Goal: Complete application form: Complete application form

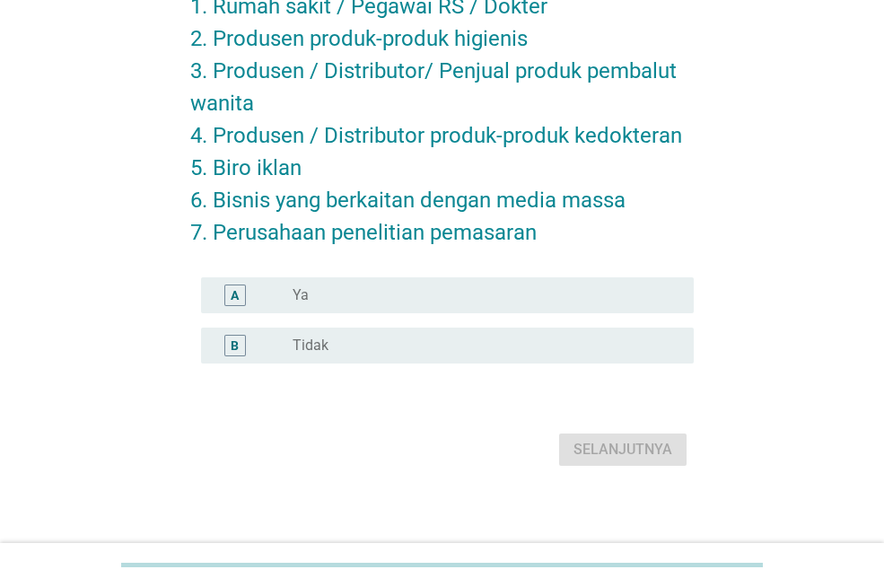
scroll to position [212, 0]
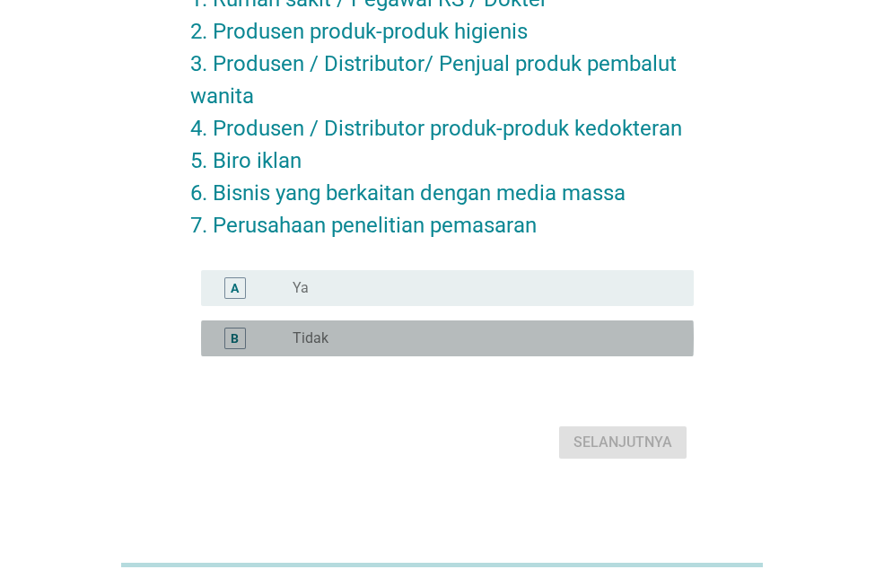
drag, startPoint x: 455, startPoint y: 341, endPoint x: 678, endPoint y: 426, distance: 239.1
click at [456, 342] on div "radio_button_unchecked Tidak" at bounding box center [479, 338] width 372 height 18
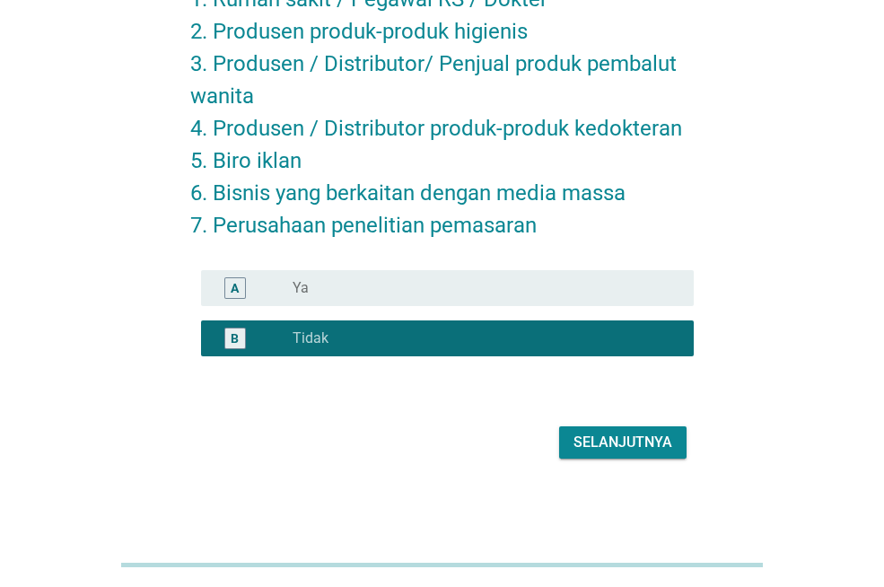
click at [695, 477] on div "Apakah Anda atau salah seorang anggota keluarga / rumah tangga [PERSON_NAME] ad…" at bounding box center [442, 166] width 532 height 624
click at [620, 445] on div "Selanjutnya" at bounding box center [622, 443] width 99 height 22
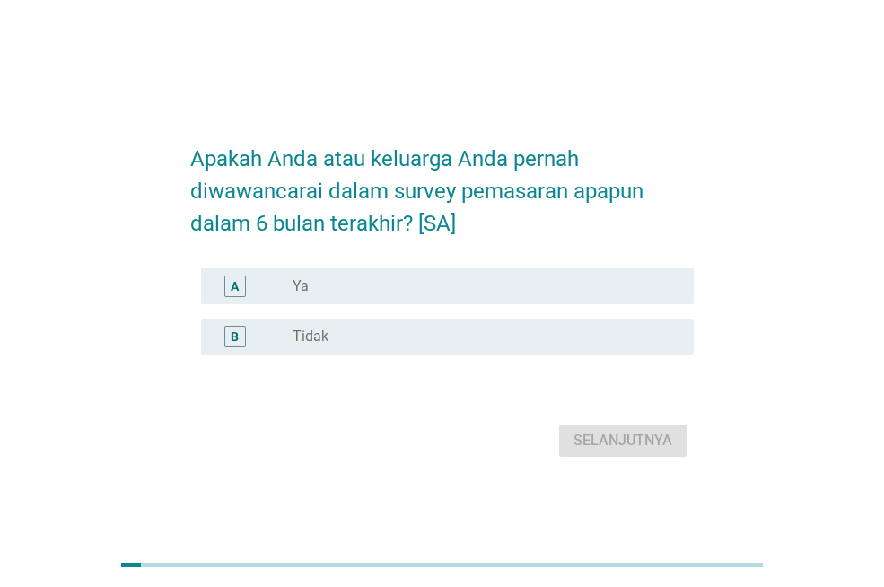
click at [464, 312] on div "B radio_button_unchecked Tidak" at bounding box center [441, 336] width 503 height 50
click at [502, 344] on div "radio_button_unchecked Tidak" at bounding box center [479, 336] width 372 height 18
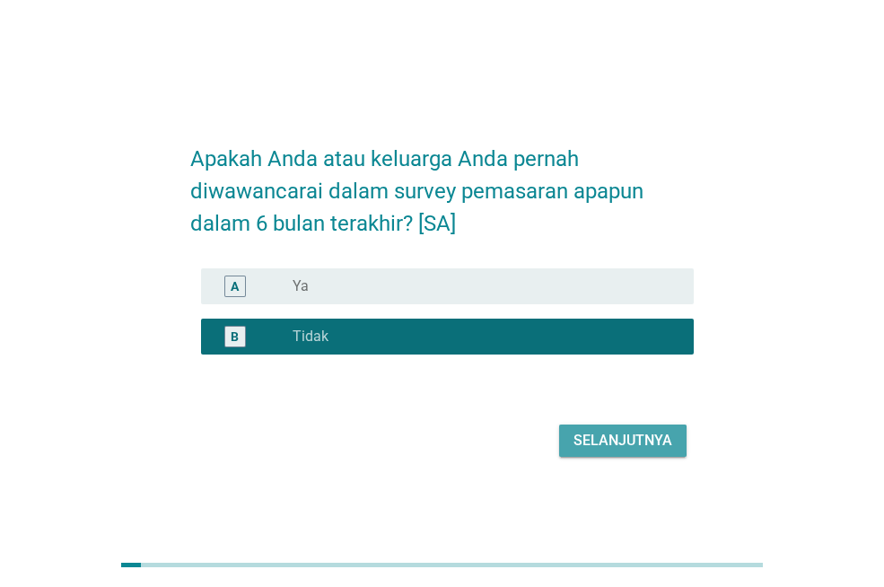
click at [630, 442] on div "Selanjutnya" at bounding box center [622, 441] width 99 height 22
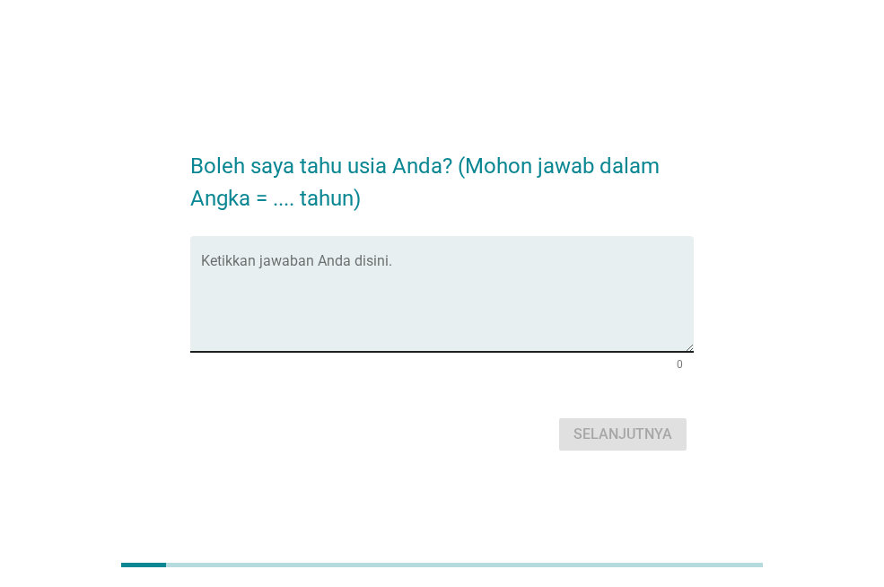
click at [585, 309] on textarea "Ketikkan jawaban Anda disini." at bounding box center [447, 305] width 493 height 94
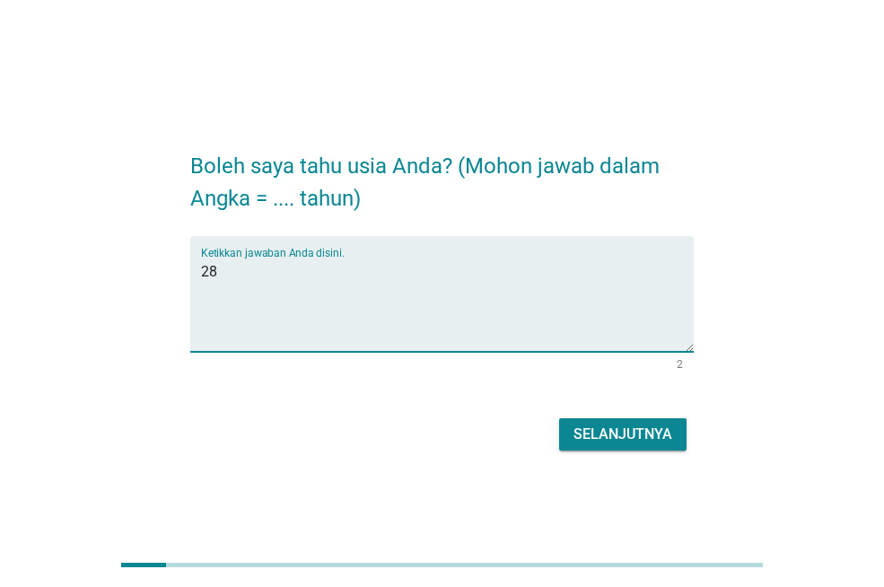
type textarea "28"
click at [633, 408] on form "Boleh saya tahu usia Anda? (Mohon jawab dalam Angka = .... tahun) Ketikkan jawa…" at bounding box center [441, 294] width 503 height 324
click at [643, 428] on div "Selanjutnya" at bounding box center [622, 434] width 99 height 22
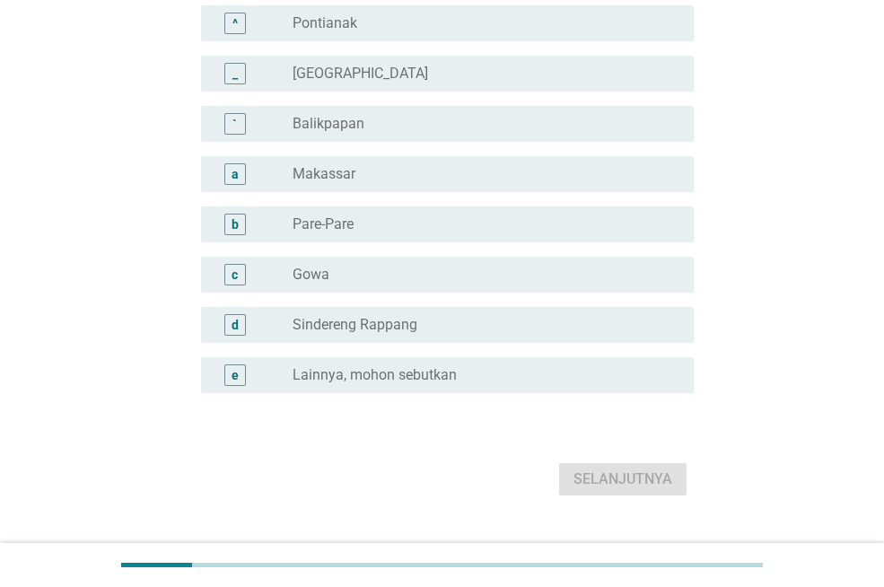
scroll to position [1615, 0]
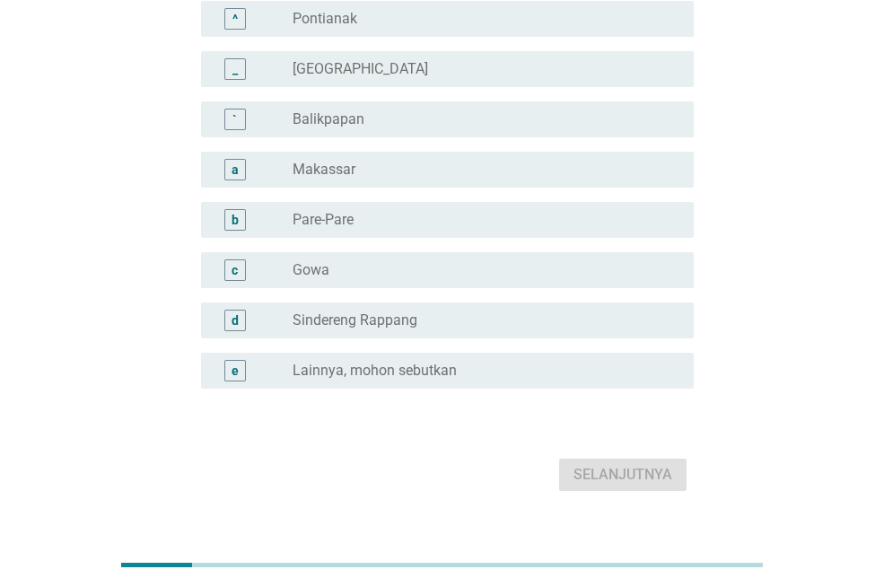
click at [452, 381] on div "e radio_button_unchecked Lainnya, mohon sebutkan" at bounding box center [447, 371] width 493 height 36
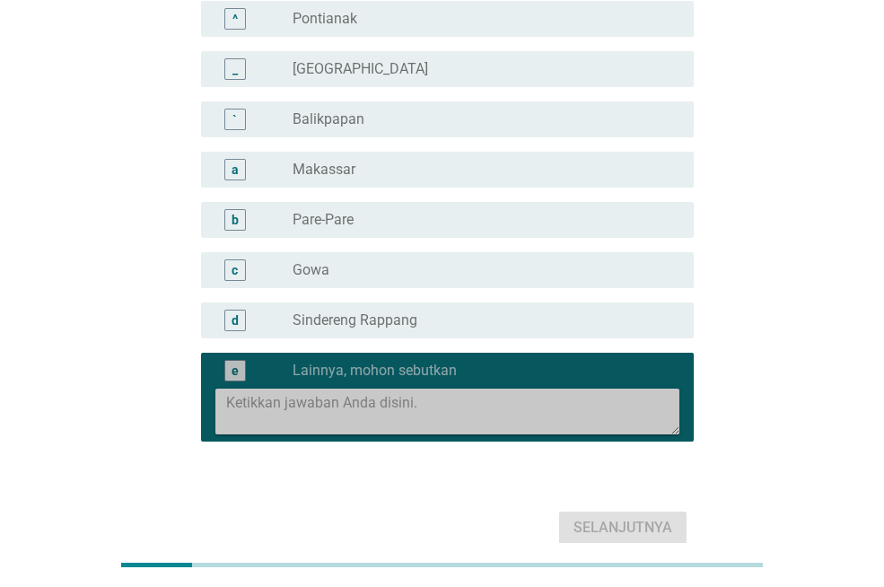
click at [450, 413] on textarea at bounding box center [452, 412] width 453 height 46
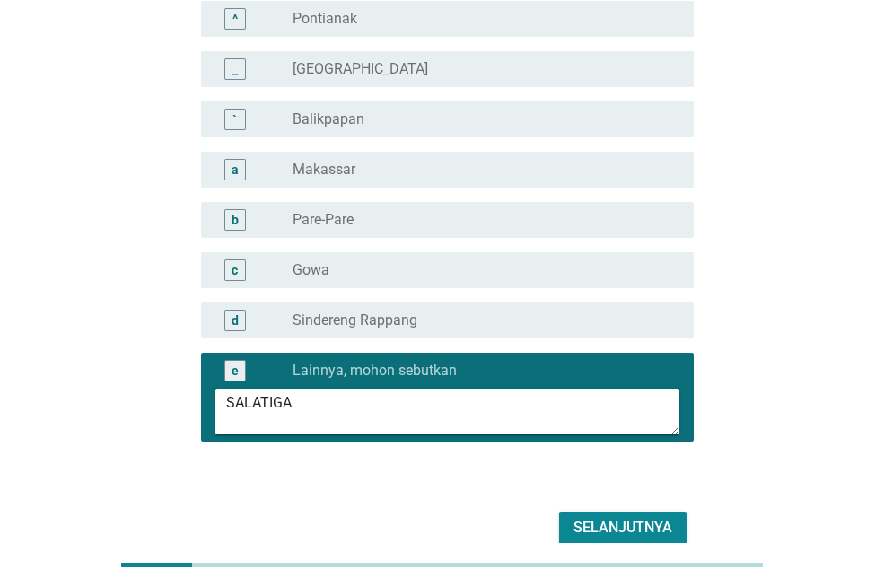
type textarea "SALATIGA"
click at [644, 521] on div "Selanjutnya" at bounding box center [622, 528] width 99 height 22
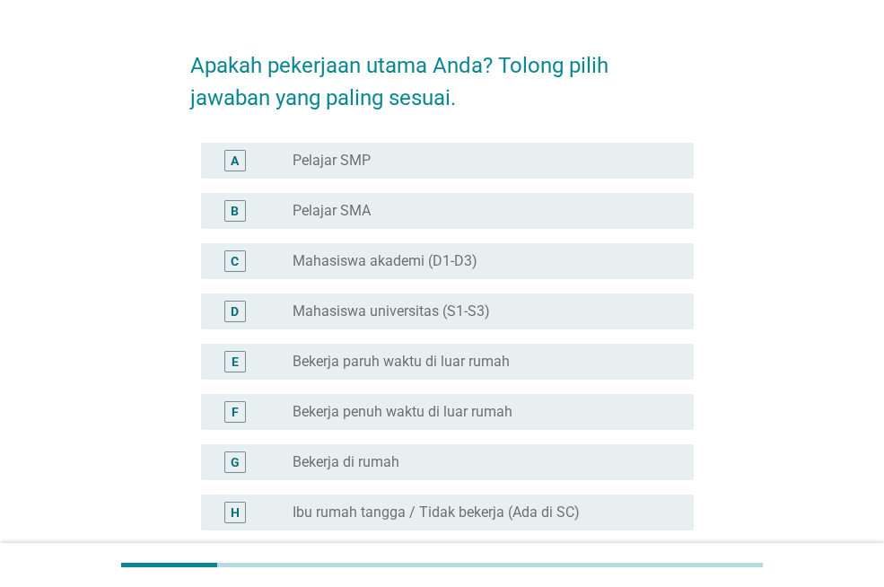
scroll to position [90, 0]
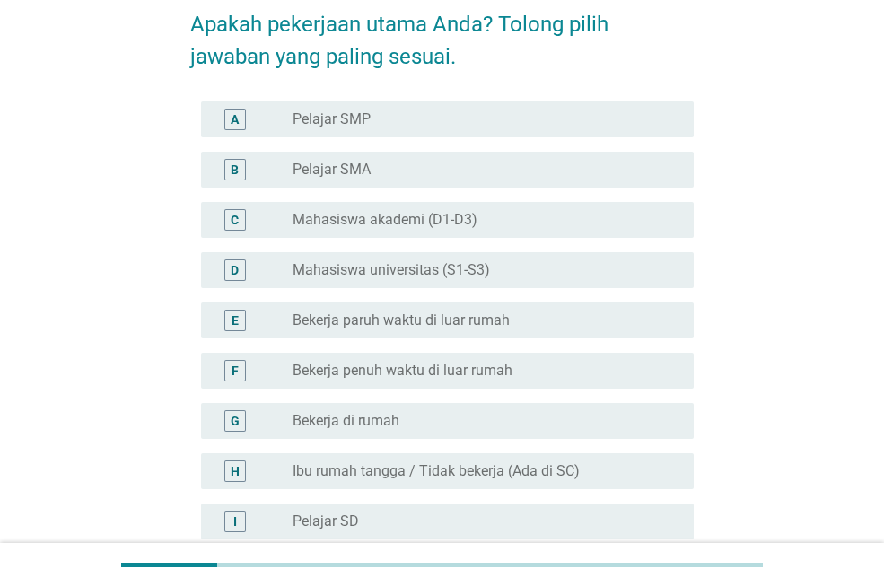
click at [490, 318] on label "Bekerja paruh waktu di luar rumah" at bounding box center [401, 320] width 217 height 18
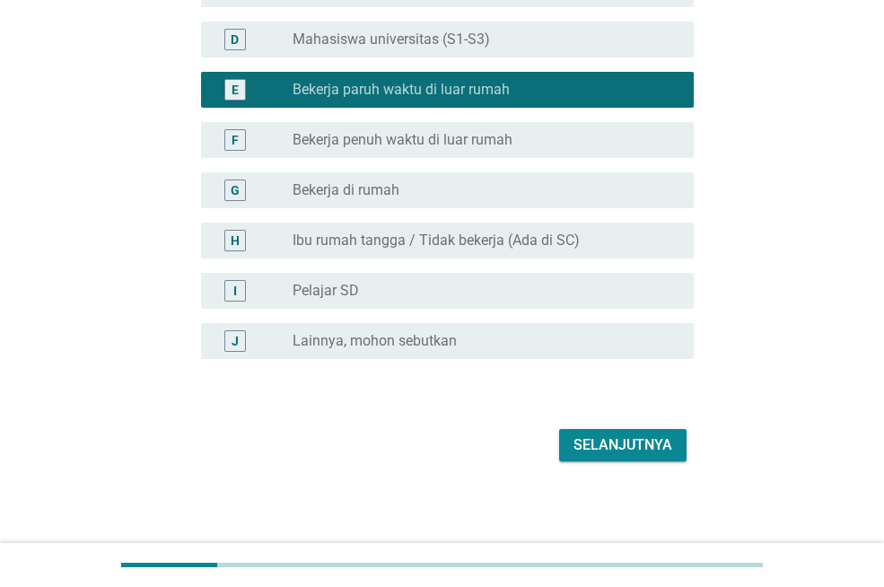
scroll to position [323, 0]
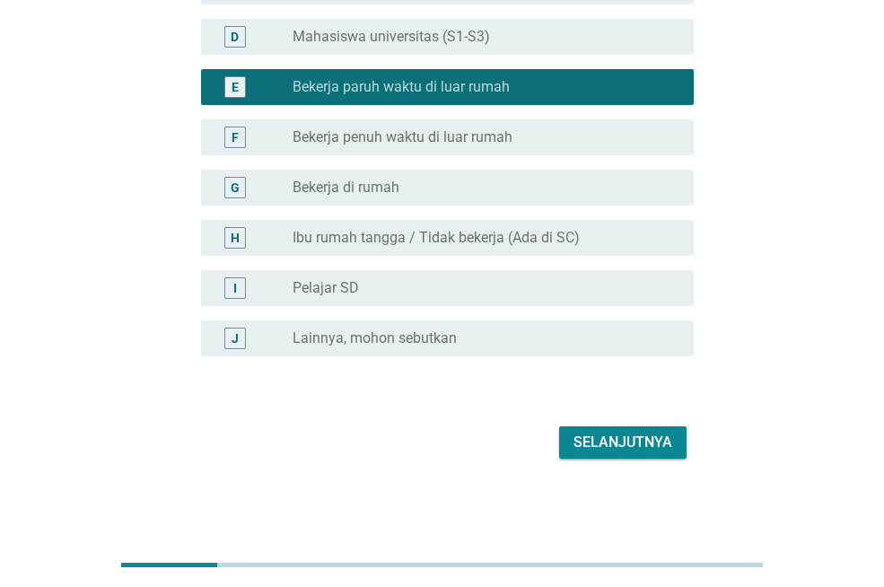
click at [528, 153] on div "F radio_button_unchecked Bekerja penuh waktu di luar rumah" at bounding box center [447, 137] width 493 height 36
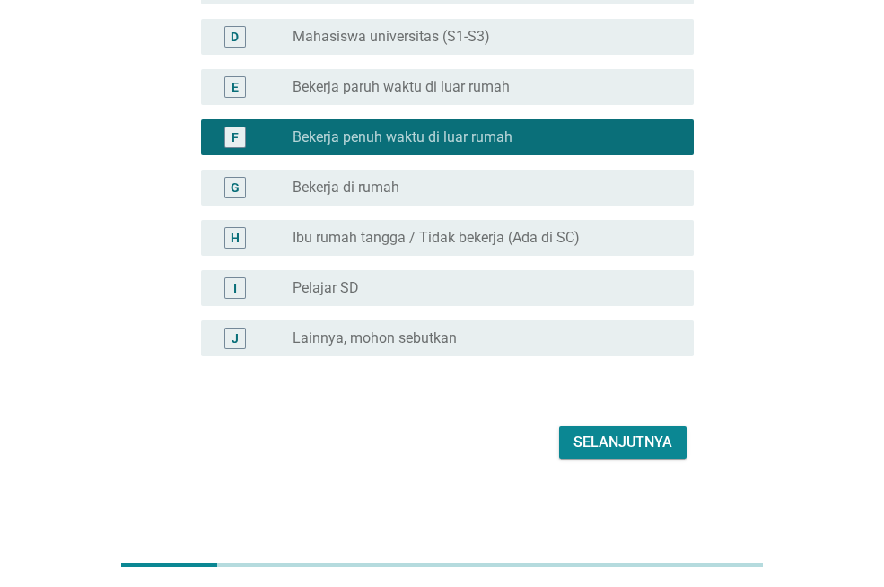
click at [661, 447] on div "Selanjutnya" at bounding box center [622, 443] width 99 height 22
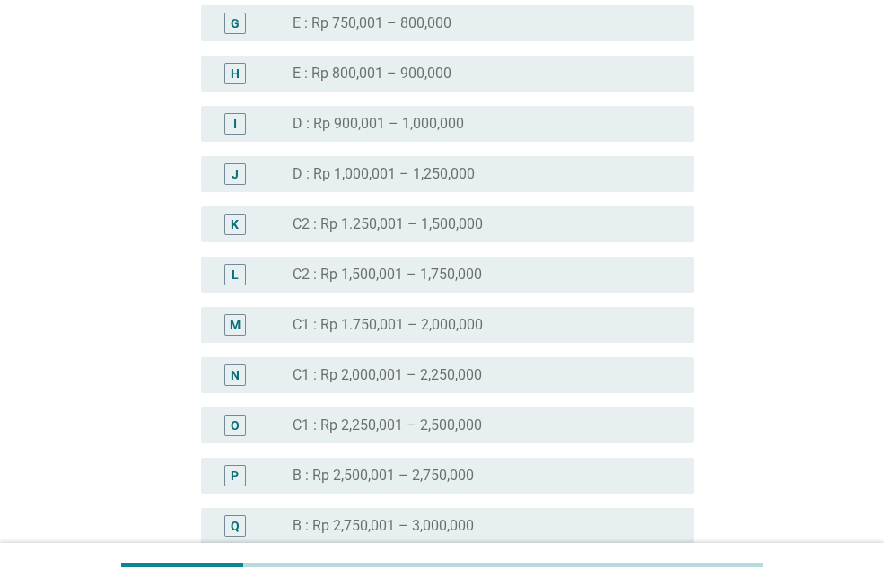
scroll to position [1166, 0]
click at [508, 420] on div "radio_button_unchecked C1 : Rp 2,250,001 – 2,500,000" at bounding box center [479, 424] width 372 height 18
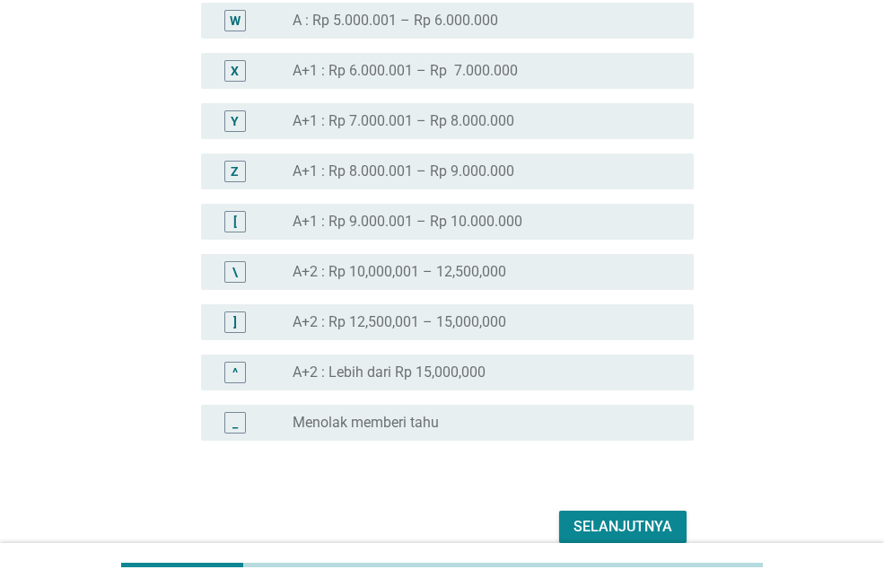
scroll to position [2056, 0]
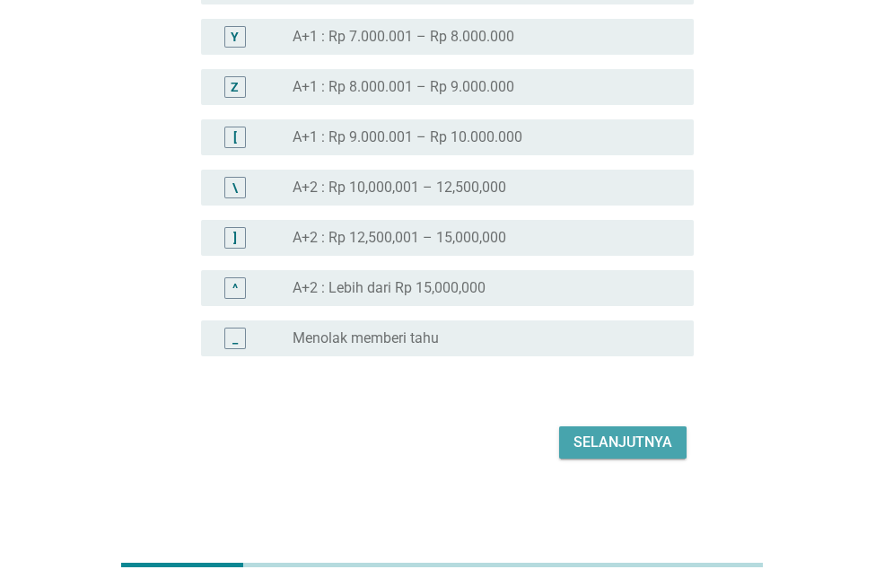
click at [622, 435] on div "Selanjutnya" at bounding box center [622, 443] width 99 height 22
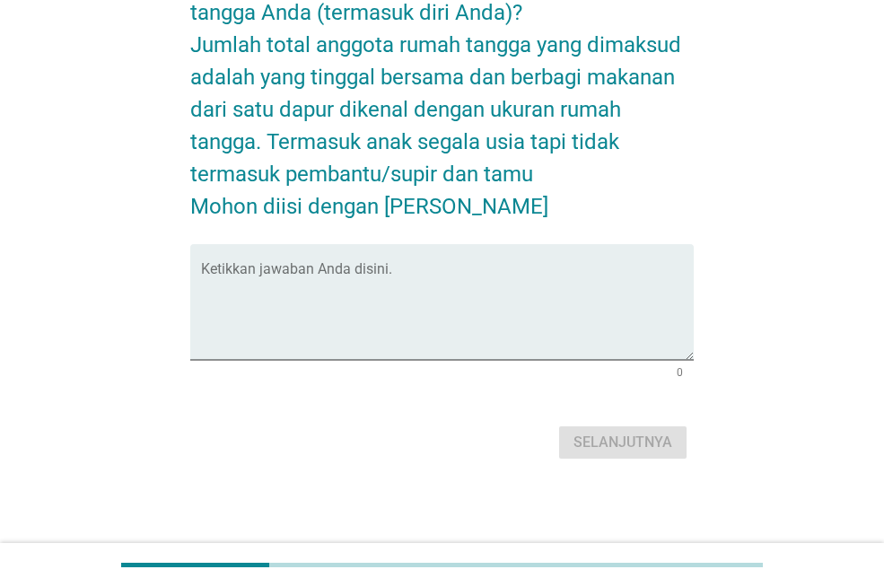
scroll to position [0, 0]
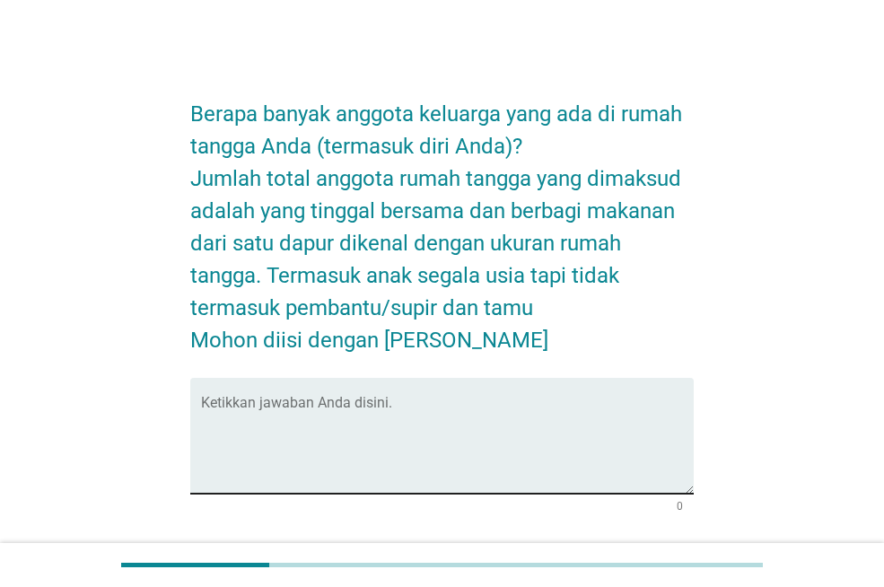
click at [590, 400] on textarea "Ketikkan jawaban Anda disini." at bounding box center [447, 446] width 493 height 94
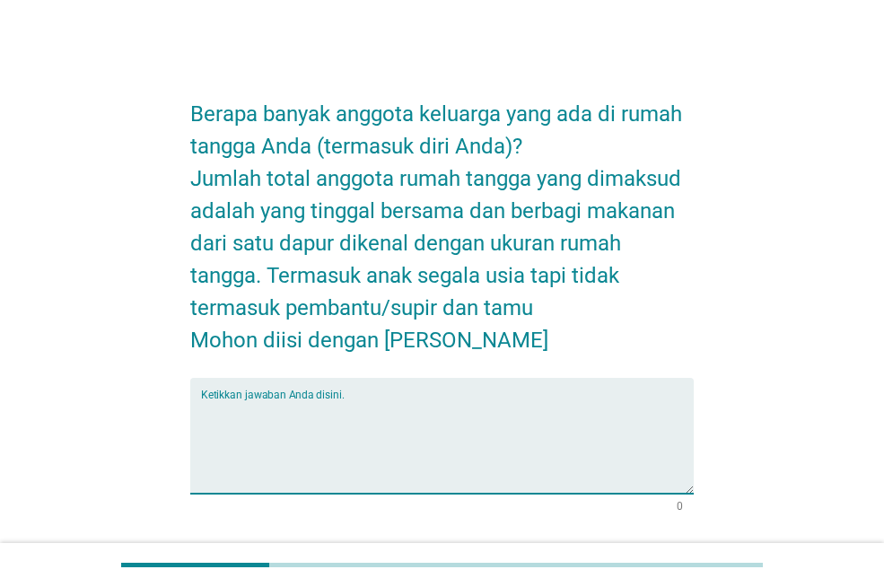
type textarea "W"
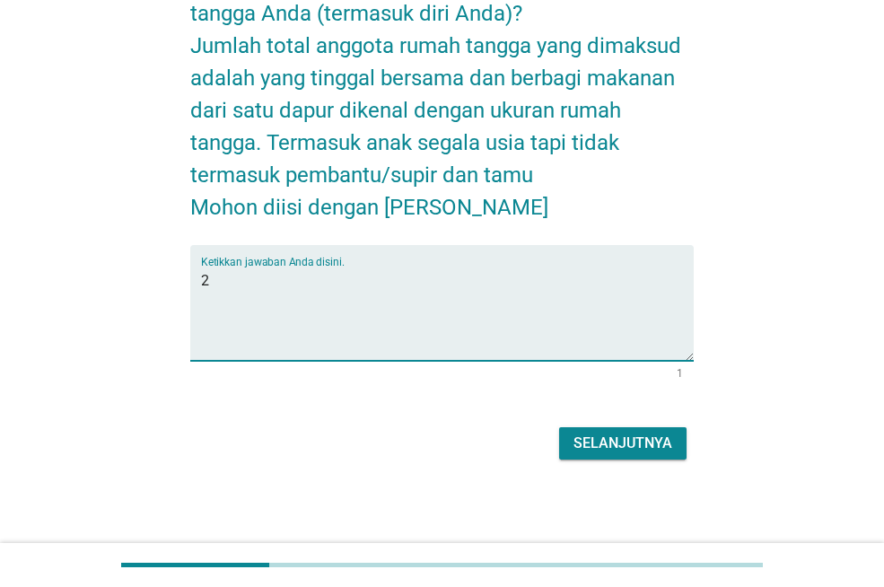
scroll to position [134, 0]
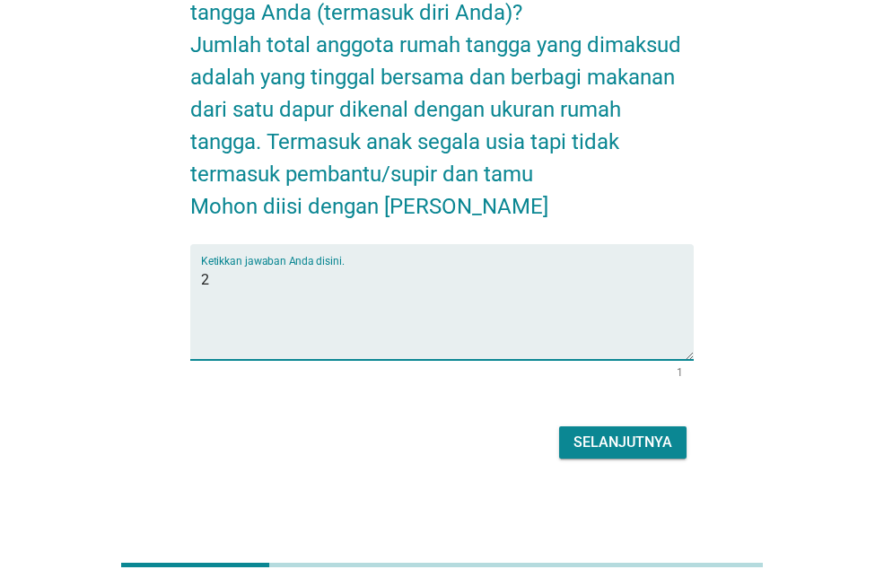
type textarea "2"
click at [601, 435] on div "Selanjutnya" at bounding box center [622, 443] width 99 height 22
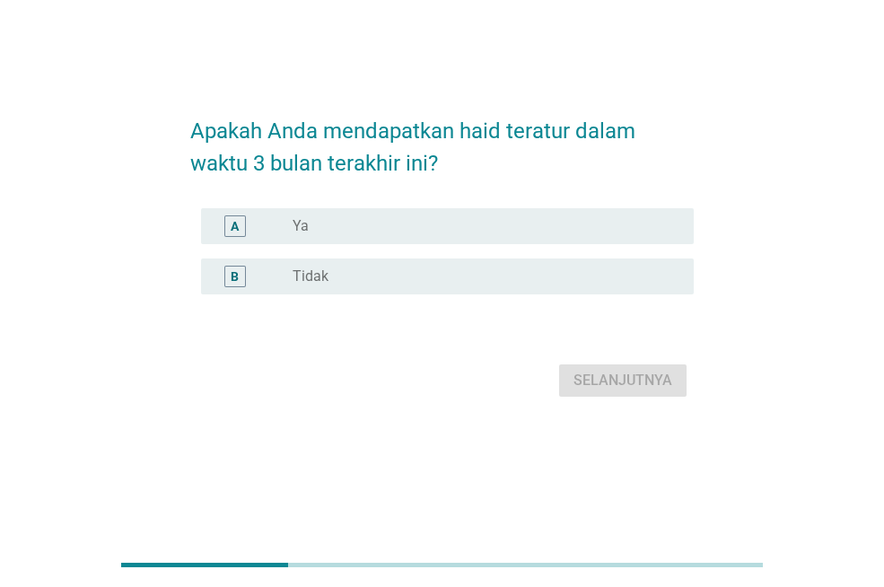
scroll to position [0, 0]
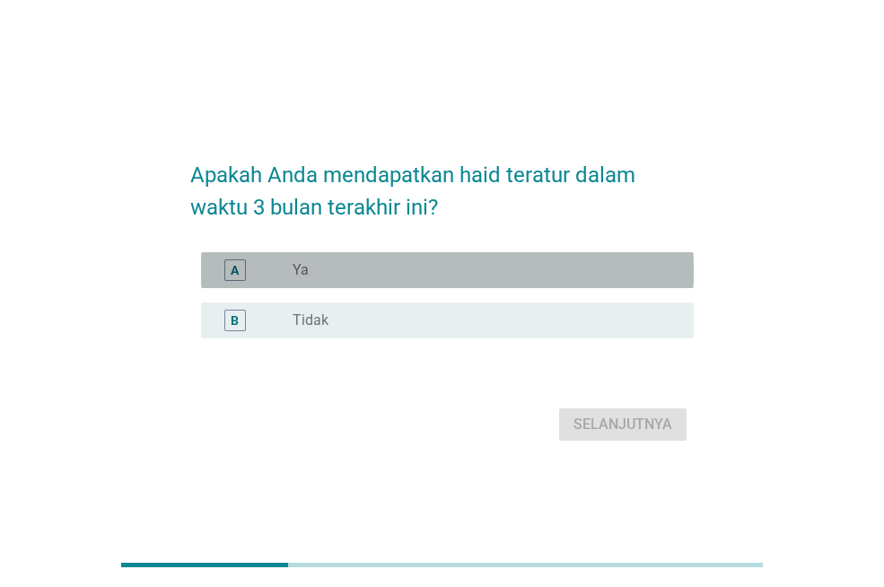
click at [491, 263] on div "radio_button_unchecked Ya" at bounding box center [479, 270] width 372 height 18
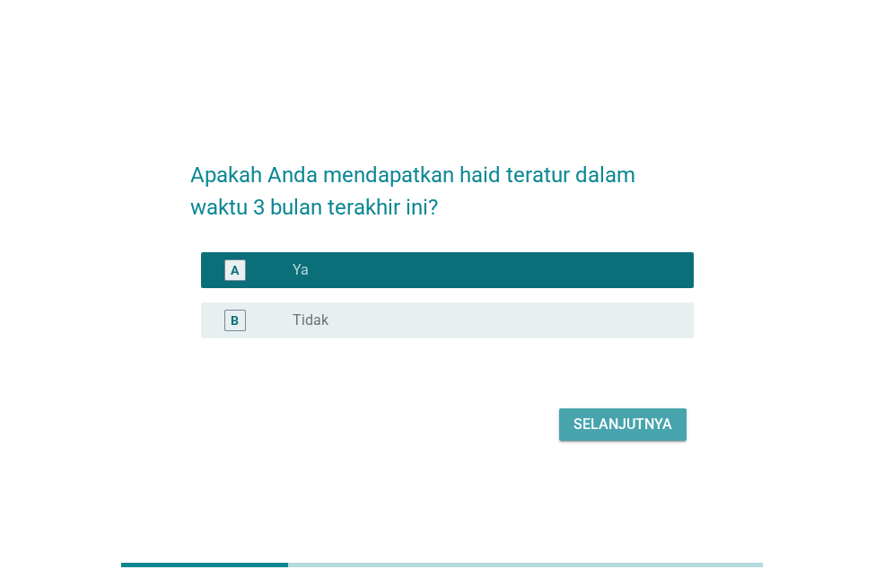
click at [619, 415] on div "Selanjutnya" at bounding box center [622, 425] width 99 height 22
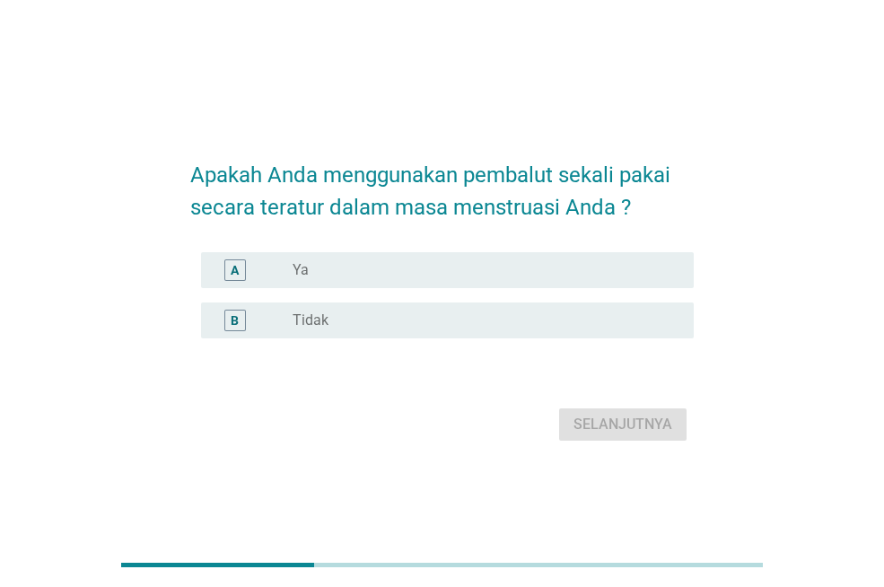
click at [639, 275] on div "radio_button_unchecked Ya" at bounding box center [479, 270] width 372 height 18
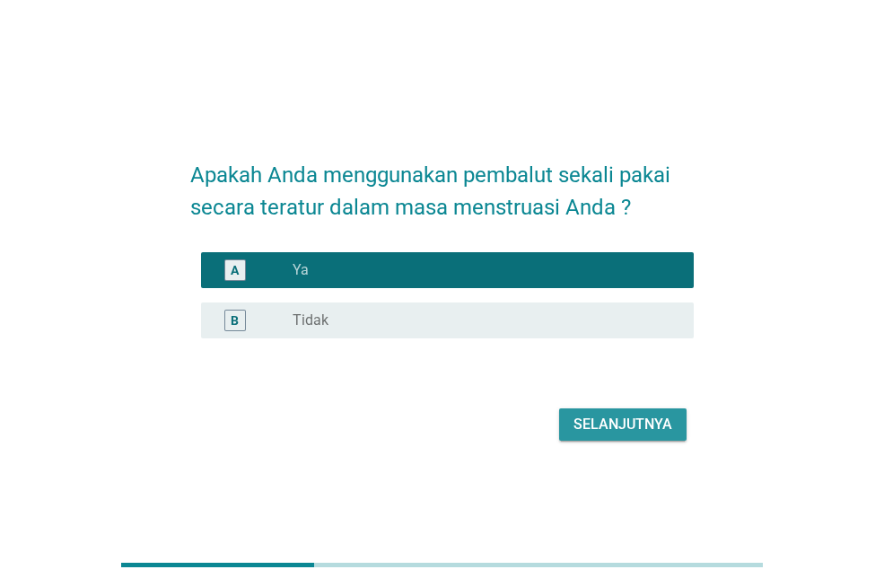
click at [642, 429] on div "Selanjutnya" at bounding box center [622, 425] width 99 height 22
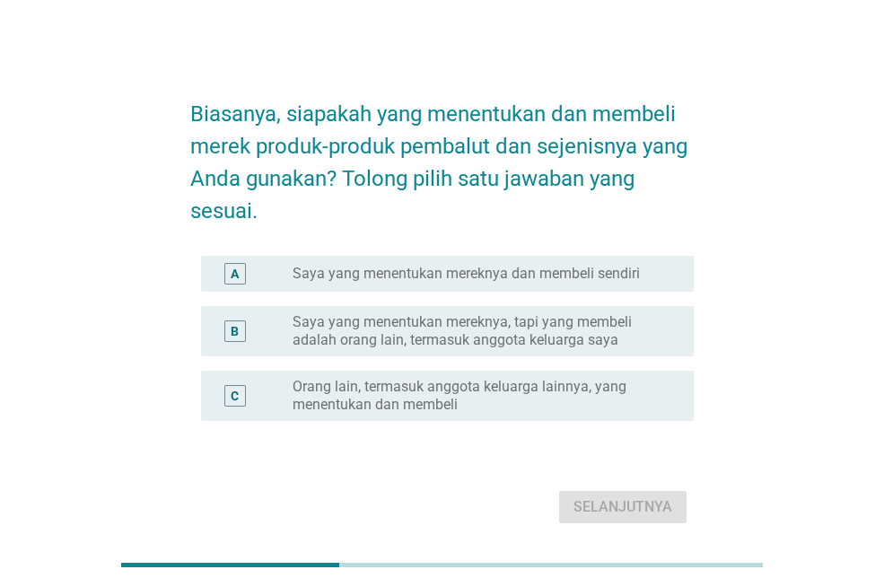
click at [623, 283] on div "radio_button_unchecked Saya yang menentukan mereknya dan membeli sendiri" at bounding box center [486, 274] width 387 height 22
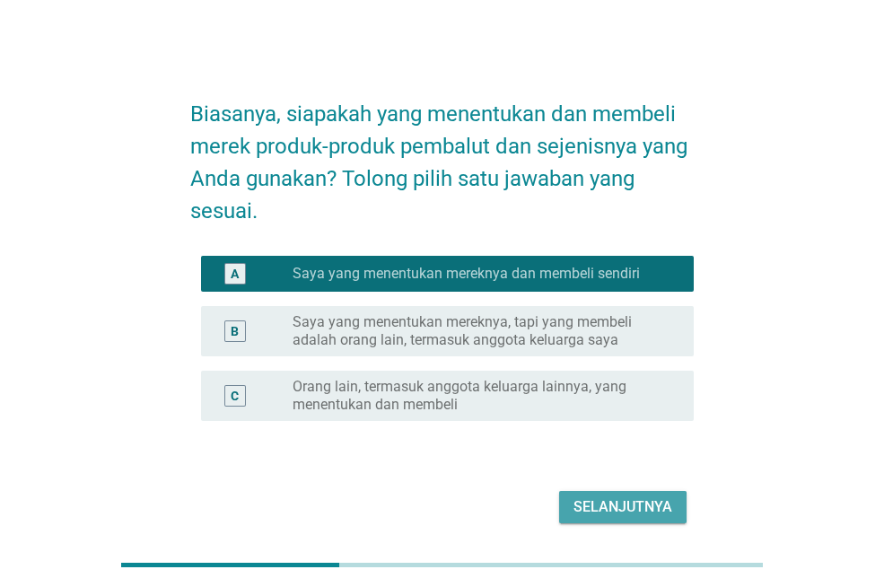
click at [662, 507] on div "Selanjutnya" at bounding box center [622, 507] width 99 height 22
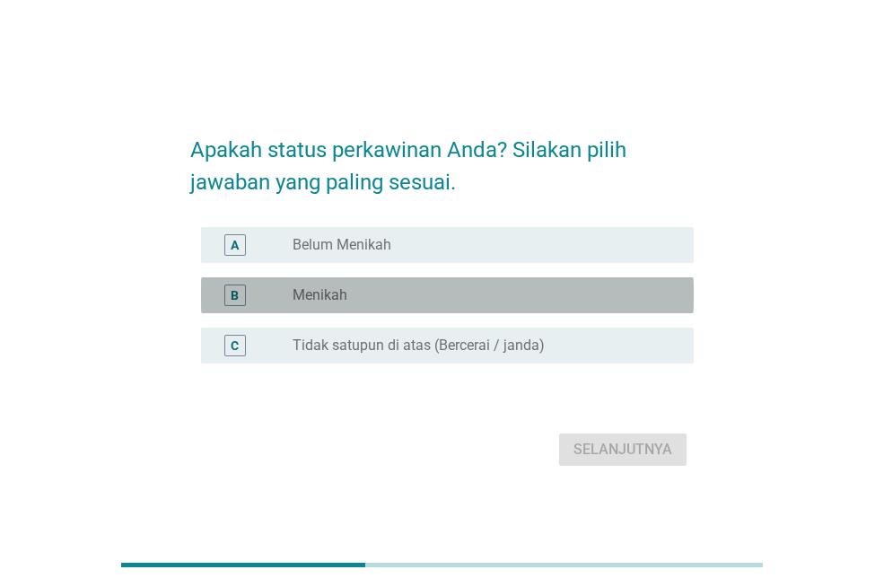
click at [653, 290] on div "radio_button_unchecked Menikah" at bounding box center [479, 295] width 372 height 18
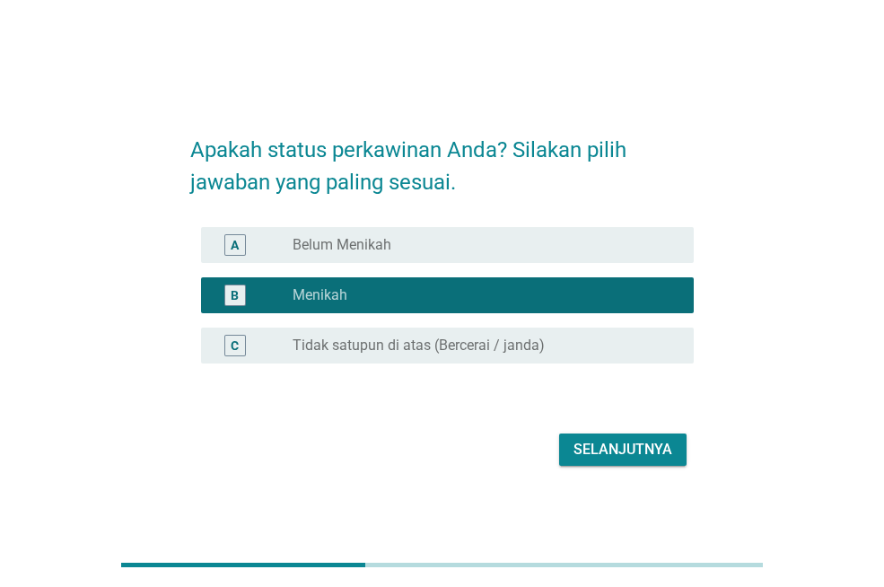
click at [645, 455] on div "Selanjutnya" at bounding box center [622, 450] width 99 height 22
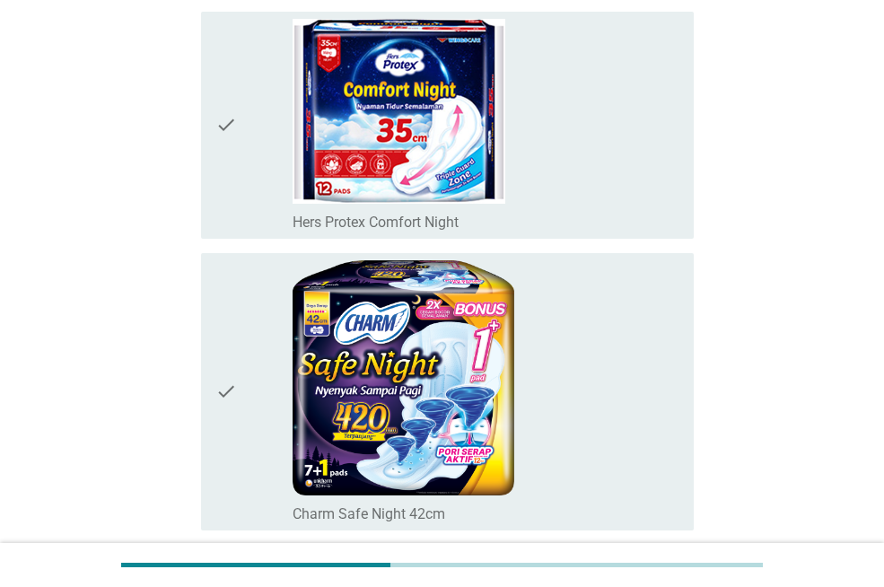
scroll to position [2243, 0]
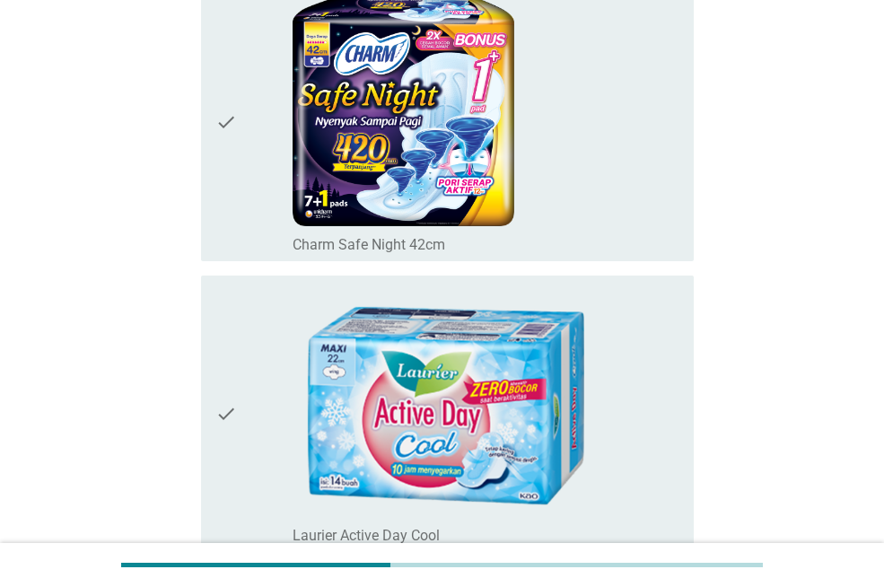
click at [552, 249] on div "check_box_outline_blank Charm Safe Night 42cm" at bounding box center [486, 243] width 387 height 22
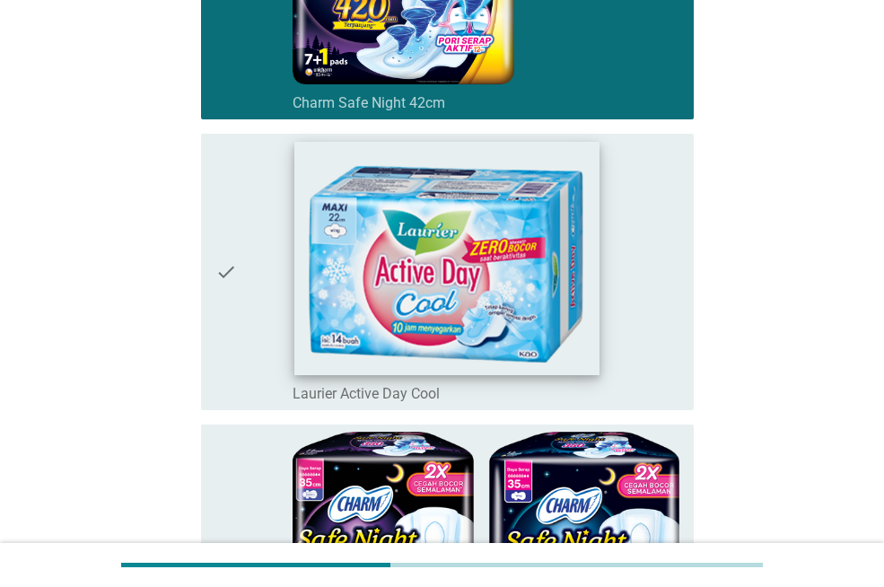
scroll to position [2602, 0]
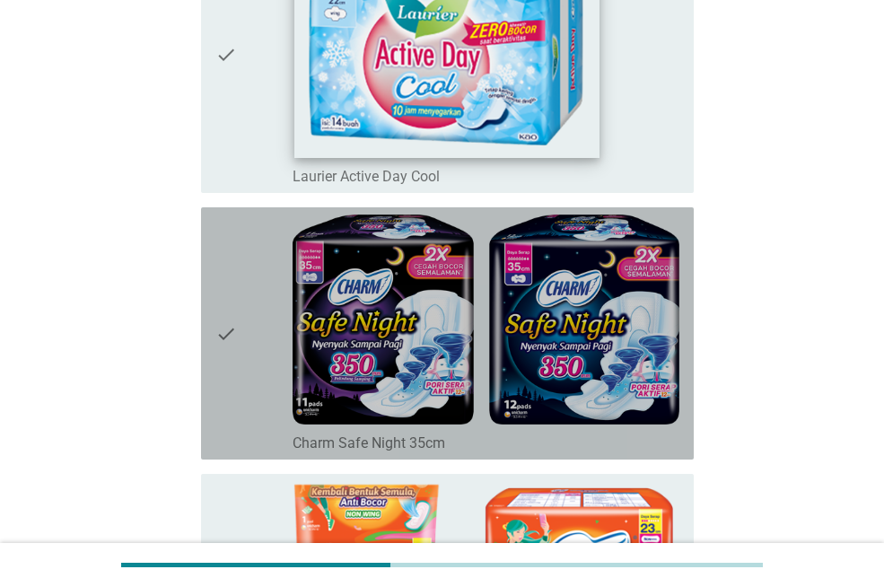
click at [545, 310] on img at bounding box center [486, 319] width 387 height 210
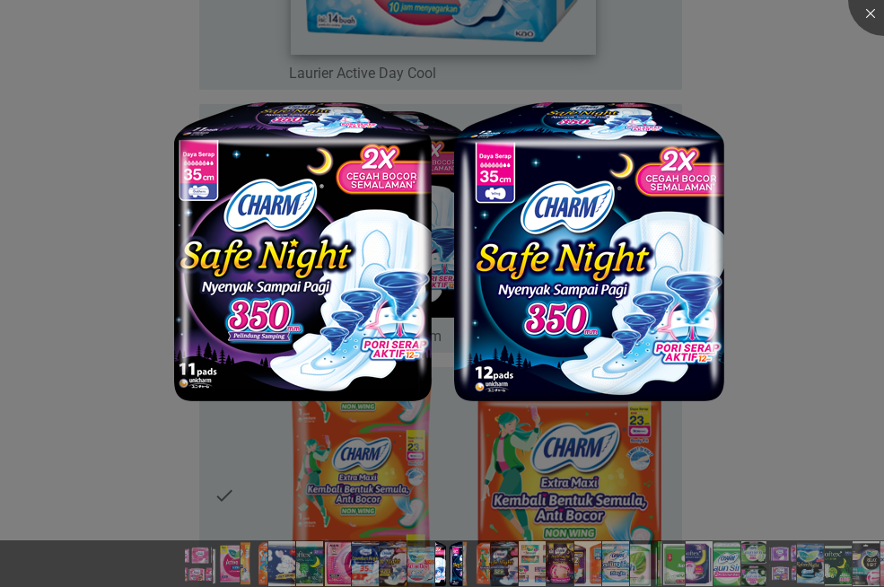
scroll to position [2871, 0]
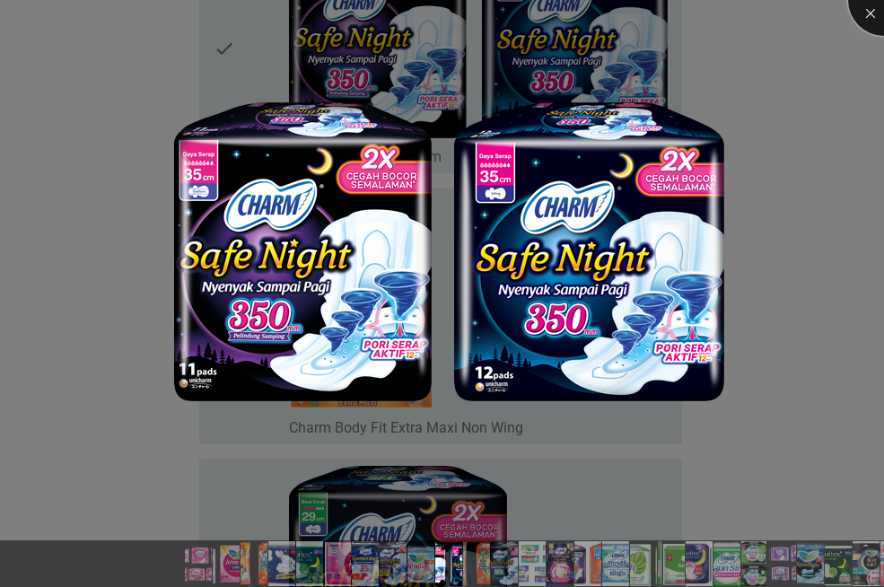
click at [869, 14] on div at bounding box center [884, 0] width 72 height 72
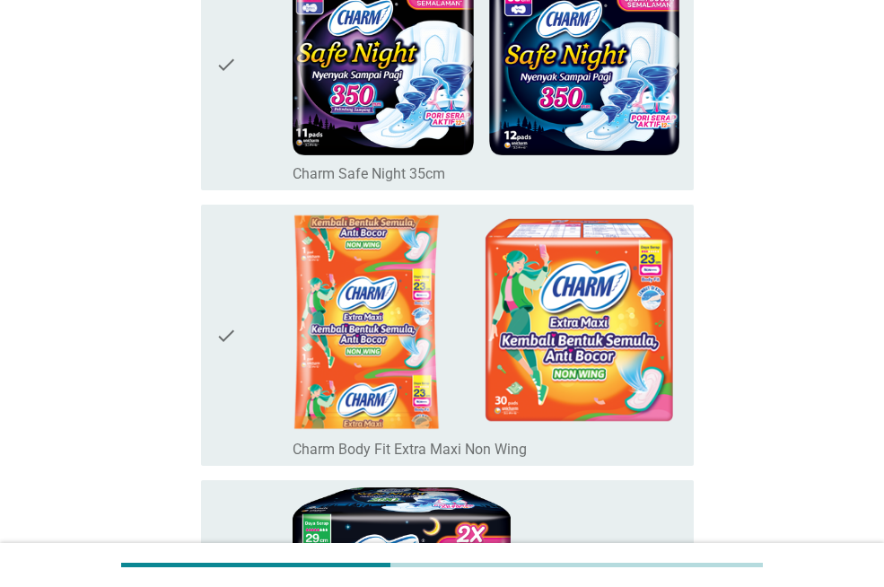
click at [241, 132] on div "check" at bounding box center [253, 64] width 77 height 238
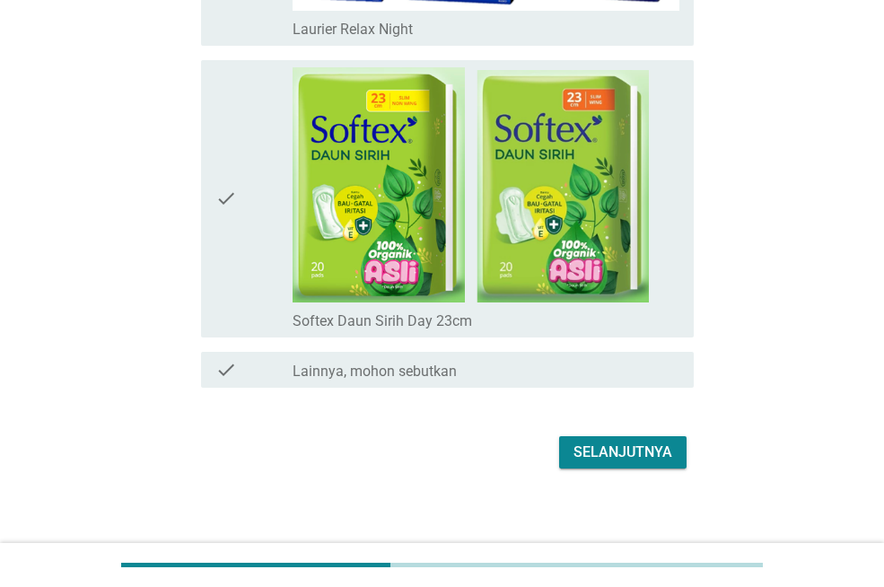
scroll to position [7652, 0]
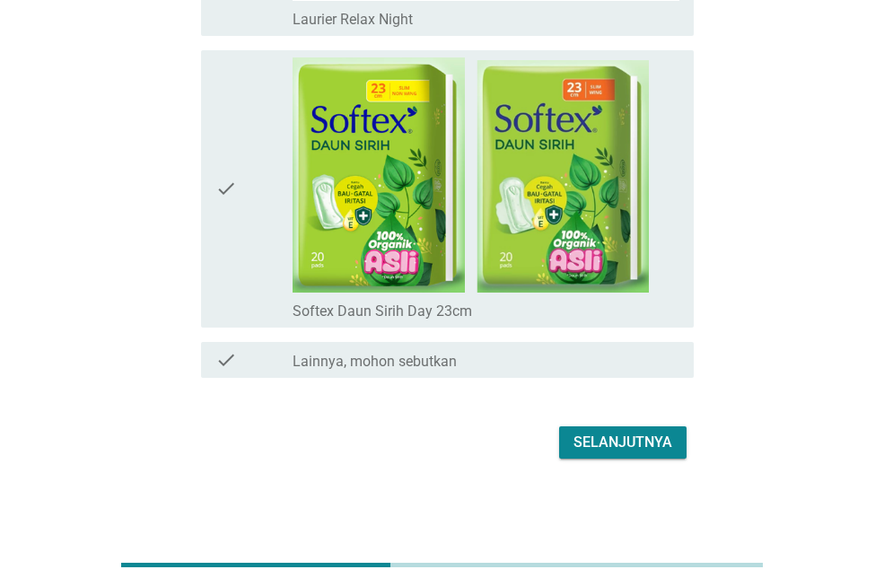
click at [605, 443] on div "Selanjutnya" at bounding box center [622, 443] width 99 height 22
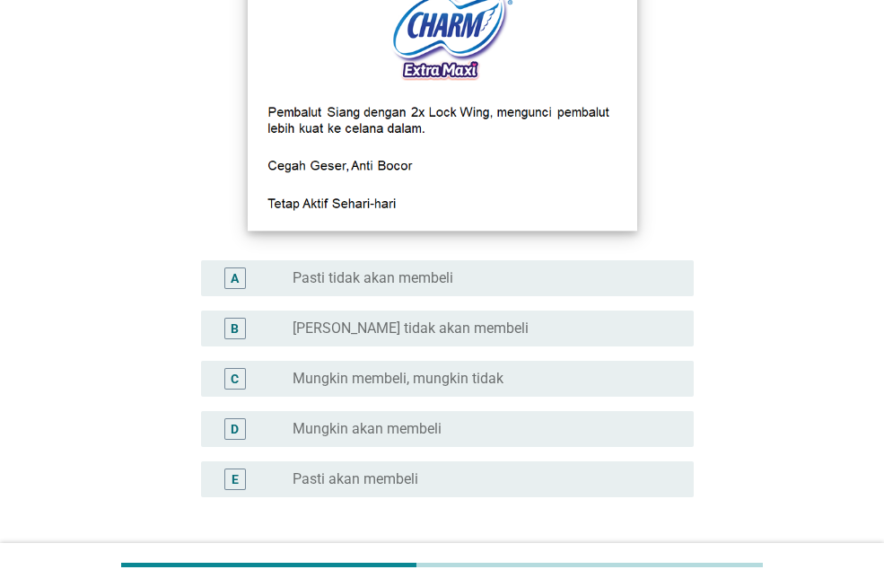
scroll to position [269, 0]
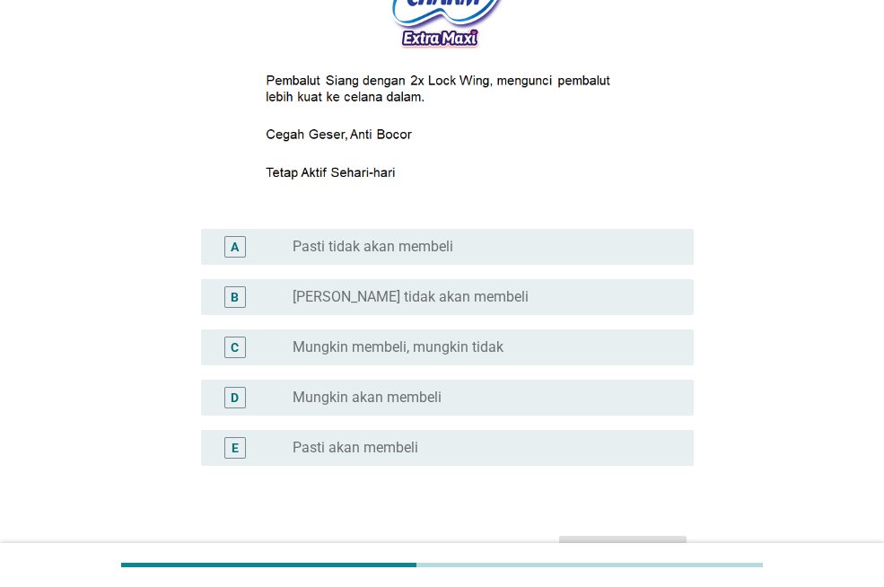
click at [530, 402] on div "radio_button_unchecked Mungkin akan membeli" at bounding box center [479, 398] width 372 height 18
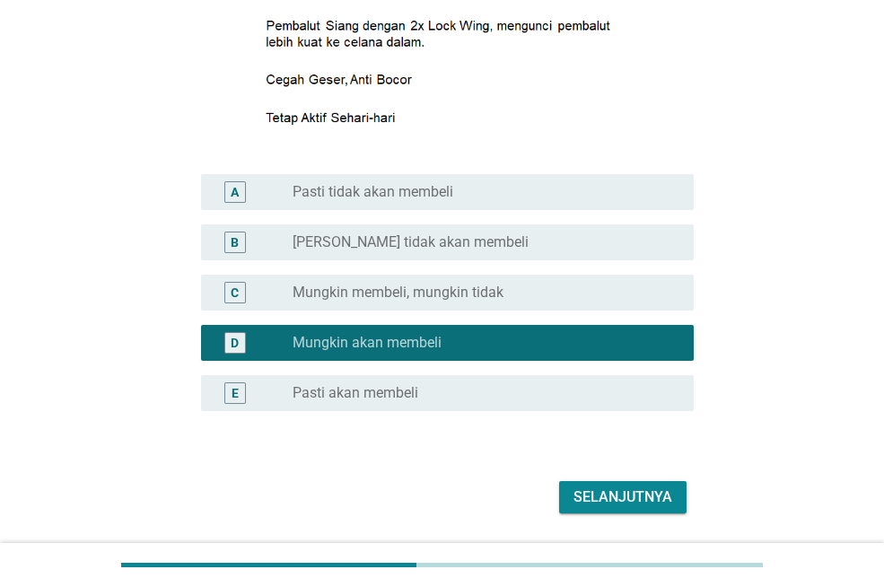
scroll to position [380, 0]
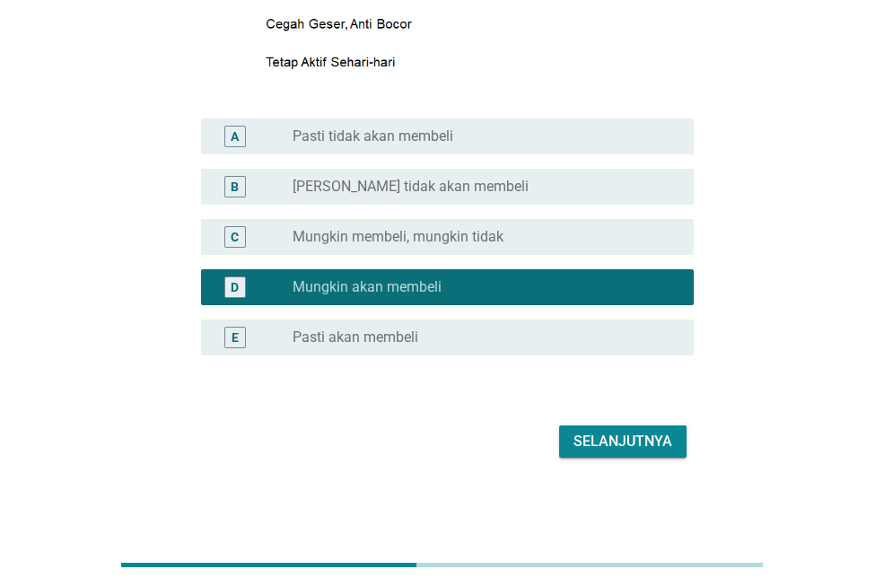
click at [672, 441] on button "Selanjutnya" at bounding box center [622, 441] width 127 height 32
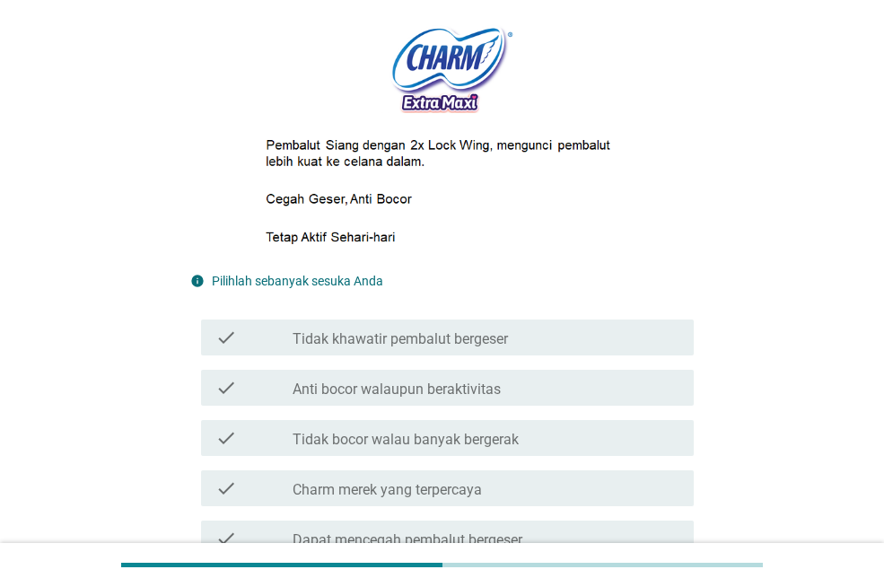
scroll to position [359, 0]
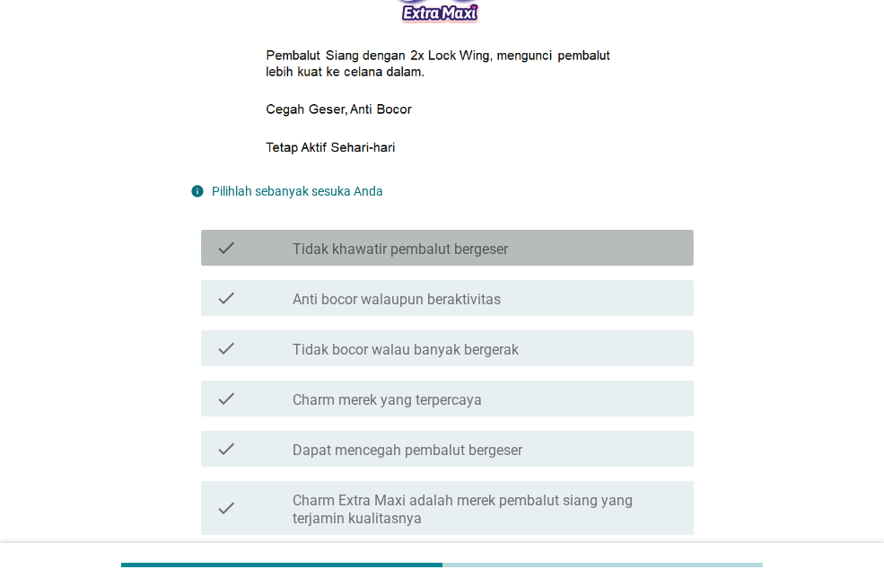
click at [617, 248] on div "check_box_outline_blank Tidak khawatir pembalut bergeser" at bounding box center [486, 248] width 387 height 22
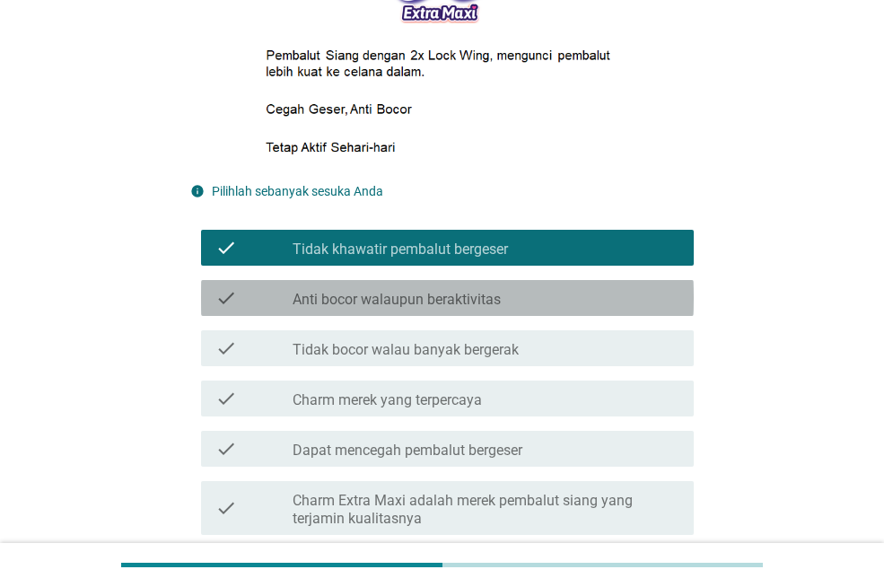
click at [616, 311] on div "check check_box_outline_blank Anti bocor walaupun beraktivitas" at bounding box center [447, 298] width 493 height 36
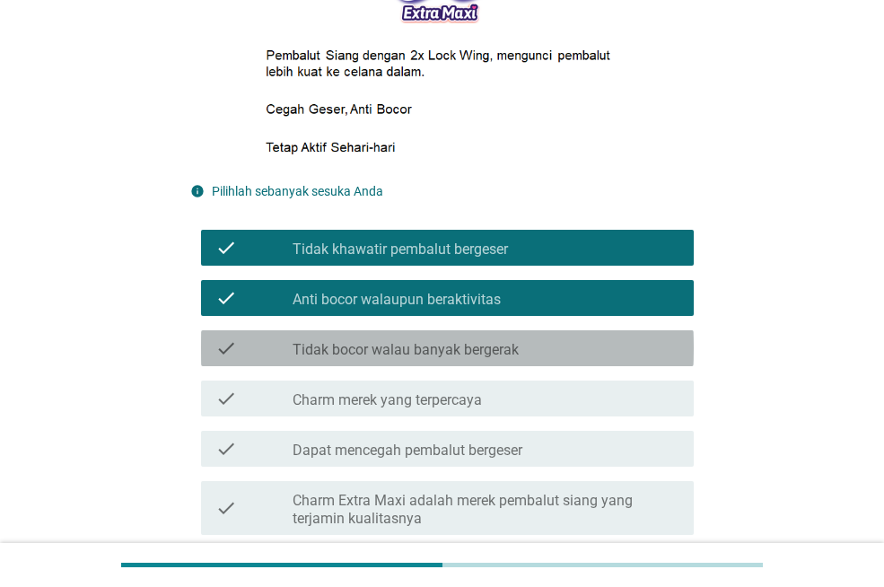
click at [613, 344] on div "check_box_outline_blank Tidak bocor walau banyak bergerak" at bounding box center [486, 348] width 387 height 22
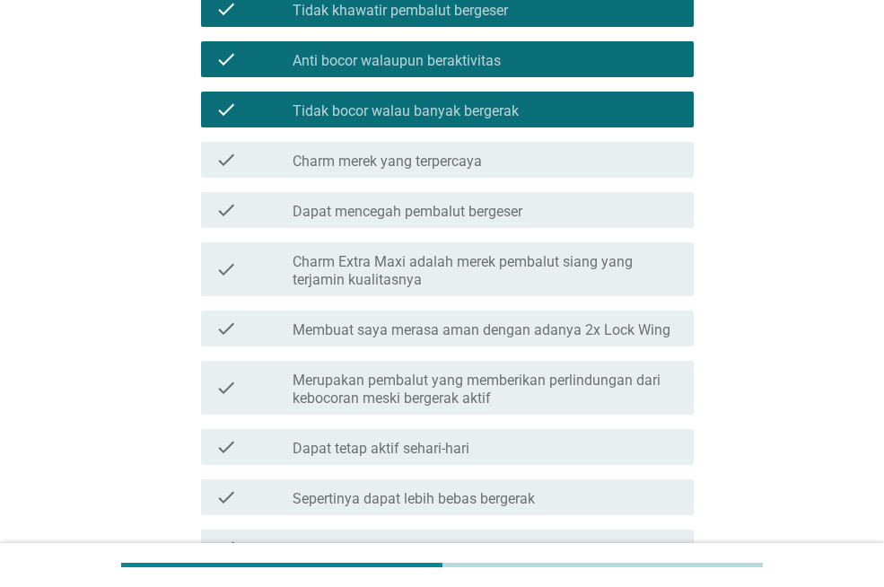
scroll to position [628, 0]
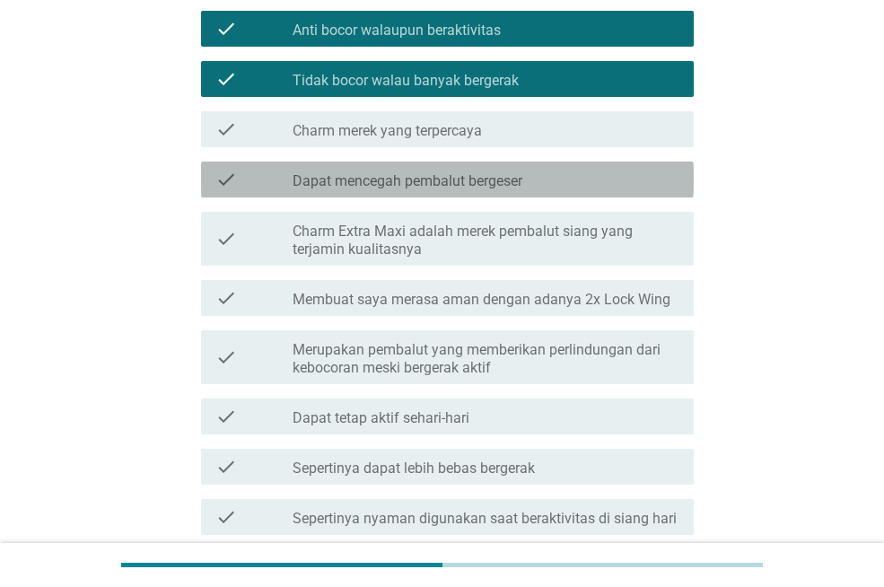
click at [606, 184] on div "check_box_outline_blank Dapat mencegah pembalut bergeser" at bounding box center [486, 180] width 387 height 22
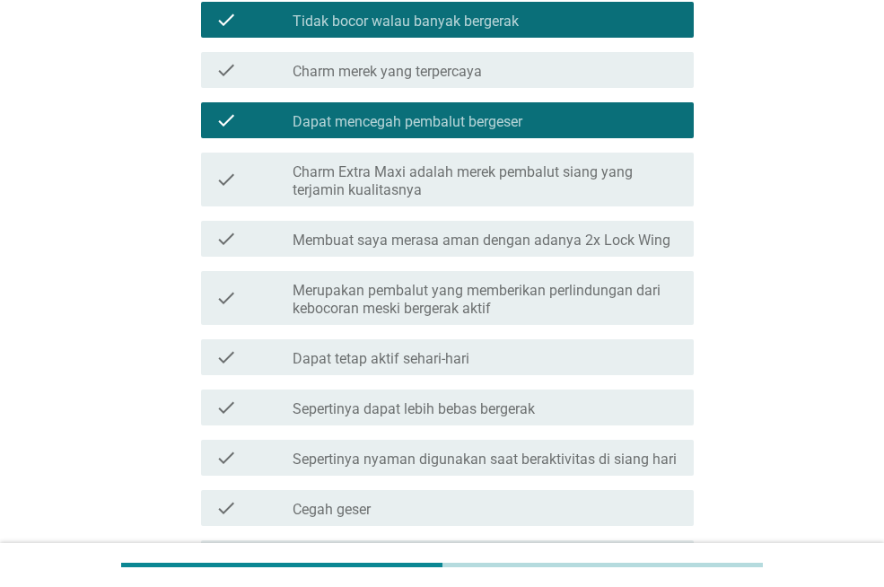
scroll to position [718, 0]
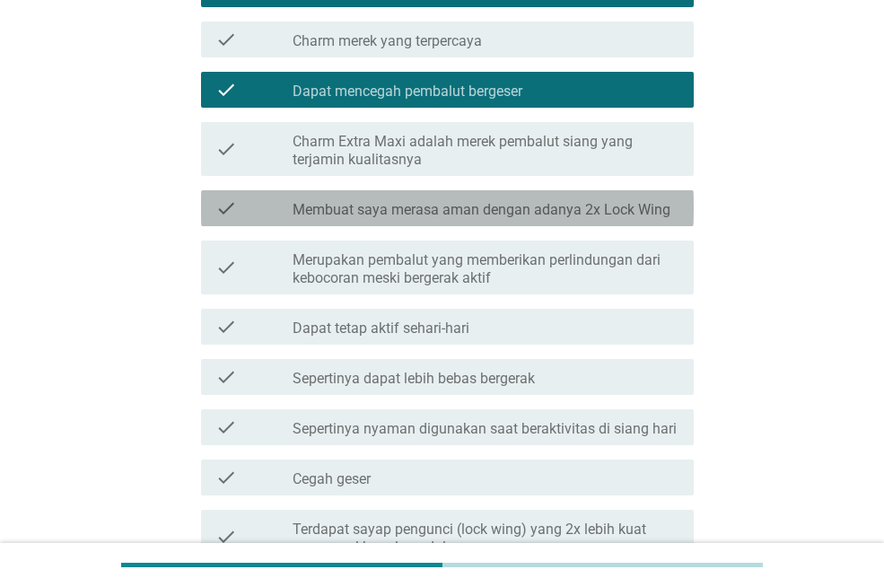
click at [604, 220] on div "check check_box_outline_blank Membuat saya merasa aman dengan adanya 2x Lock Wi…" at bounding box center [447, 208] width 493 height 36
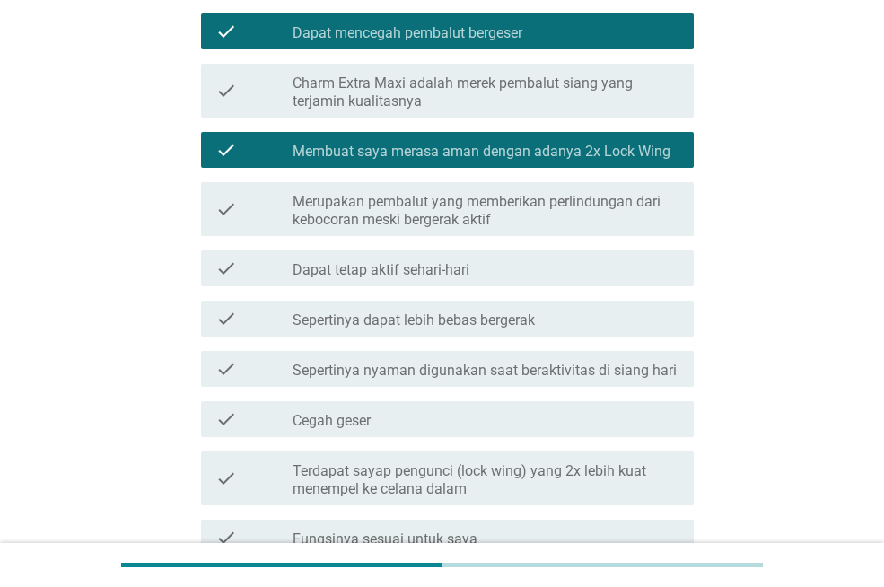
scroll to position [808, 0]
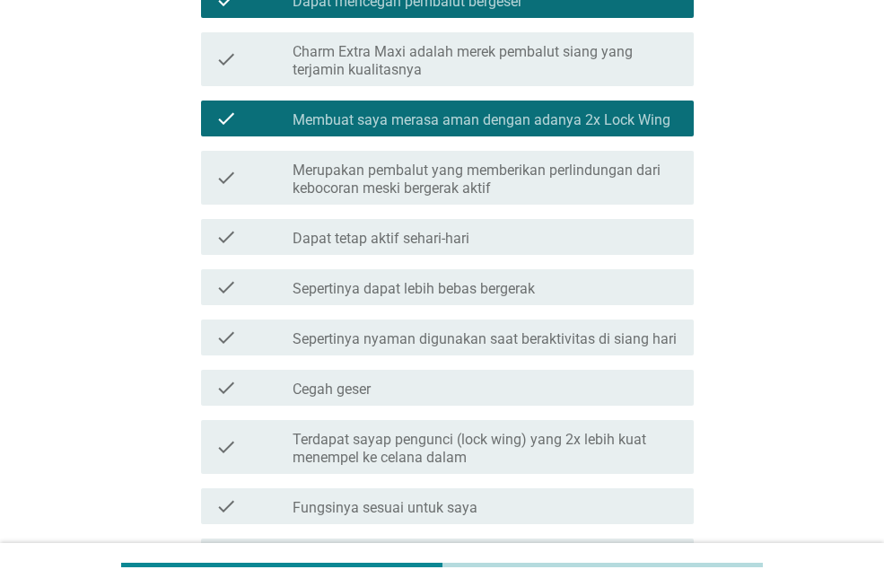
click at [616, 184] on label "Merupakan pembalut yang memberikan perlindungan dari kebocoran meski bergerak a…" at bounding box center [486, 180] width 387 height 36
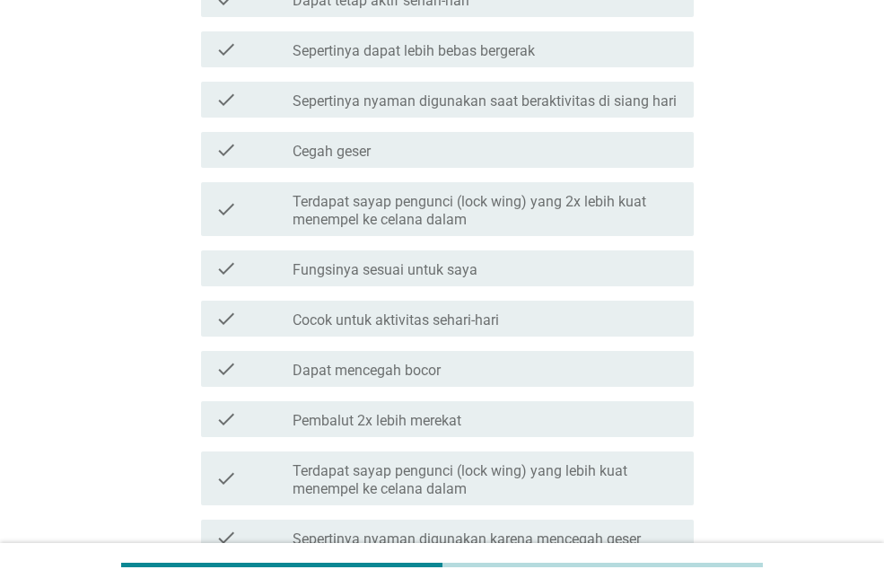
scroll to position [1077, 0]
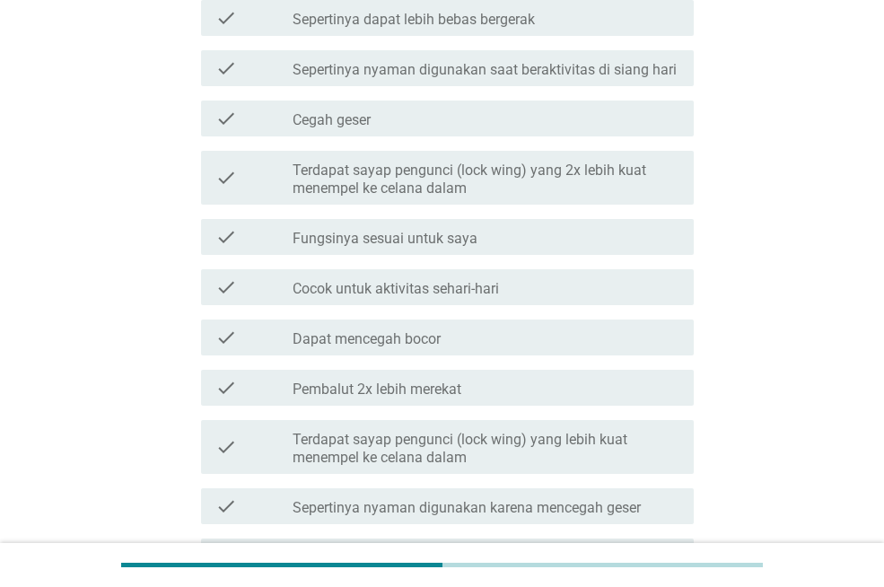
click at [611, 128] on div "check_box_outline_blank Cegah geser" at bounding box center [486, 119] width 387 height 22
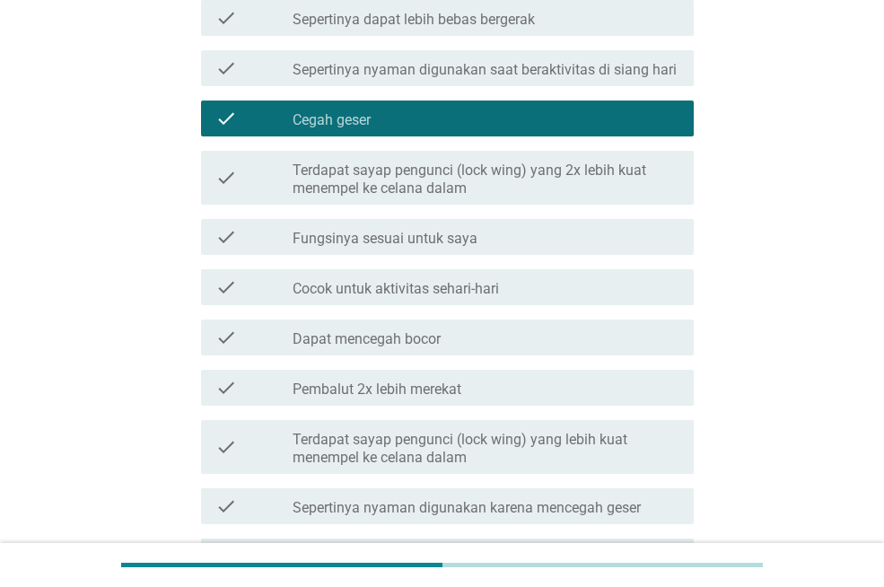
click at [623, 182] on label "Terdapat sayap pengunci (lock wing) yang 2x lebih kuat menempel ke celana dalam" at bounding box center [486, 180] width 387 height 36
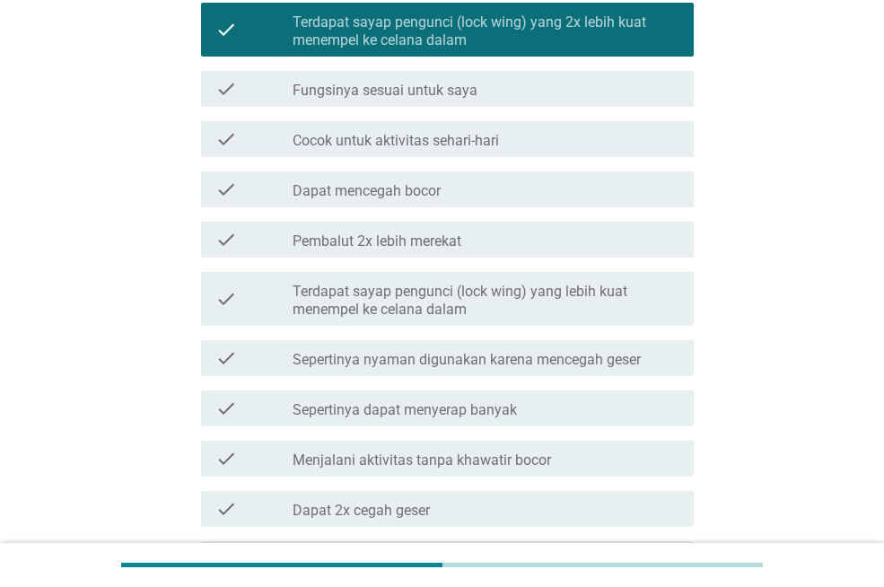
scroll to position [1256, 0]
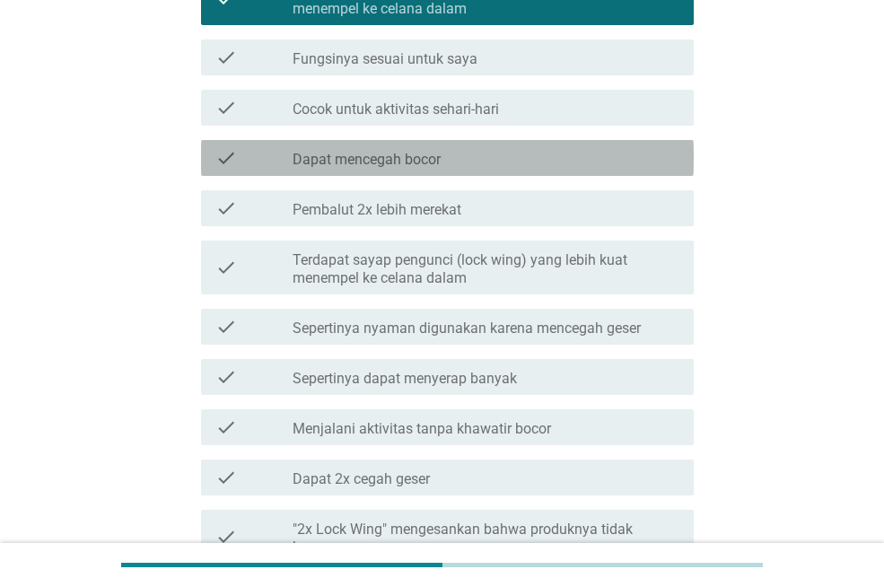
click at [622, 159] on div "check_box_outline_blank Dapat mencegah bocor" at bounding box center [486, 158] width 387 height 22
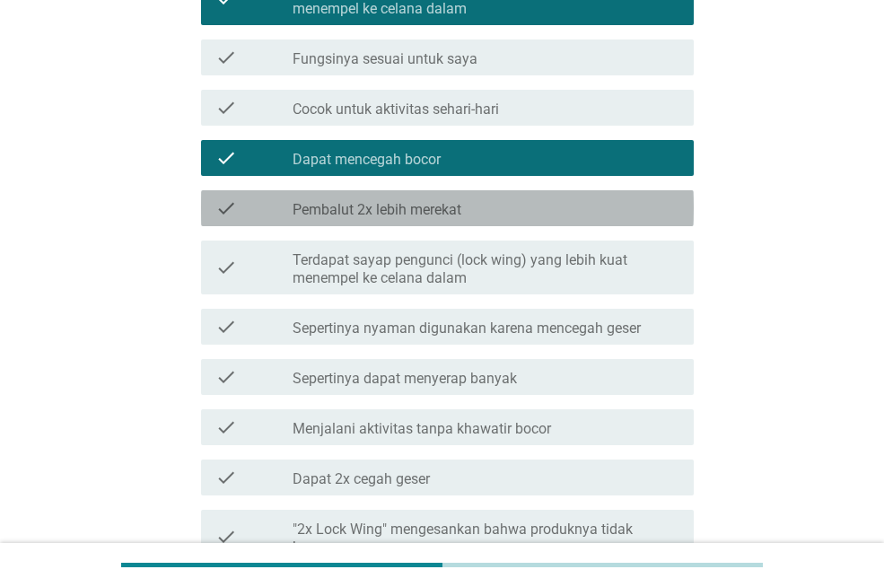
click at [626, 200] on div "check_box_outline_blank Pembalut 2x lebih merekat" at bounding box center [486, 208] width 387 height 22
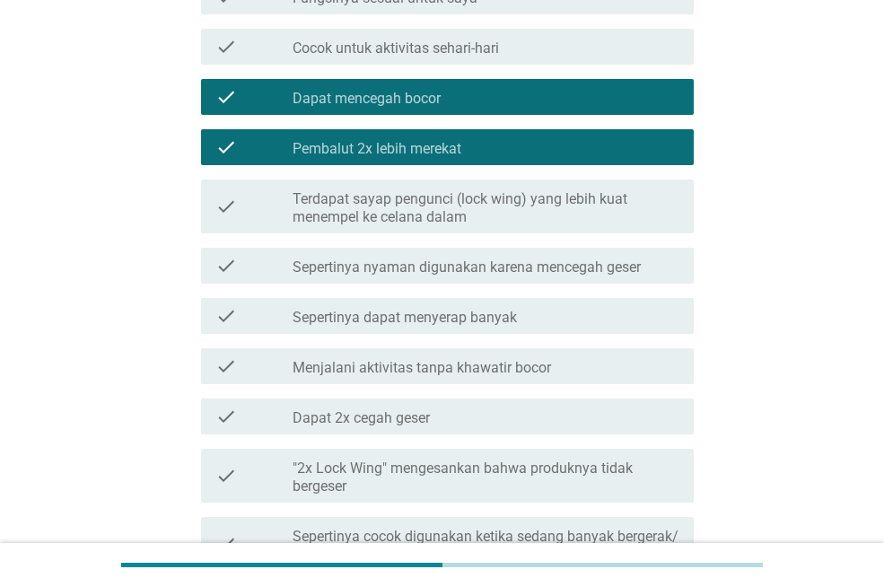
scroll to position [1346, 0]
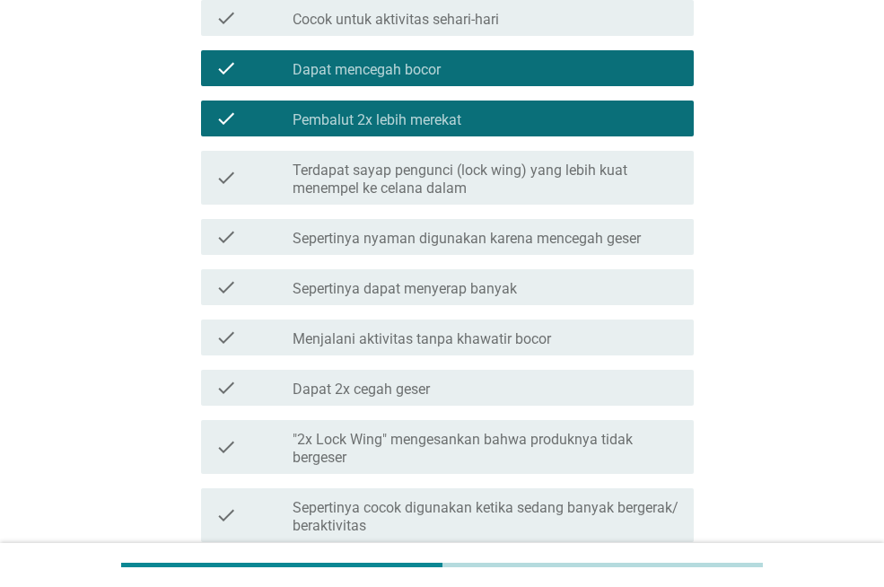
click at [626, 194] on label "Terdapat sayap pengunci (lock wing) yang lebih kuat menempel ke celana dalam" at bounding box center [486, 180] width 387 height 36
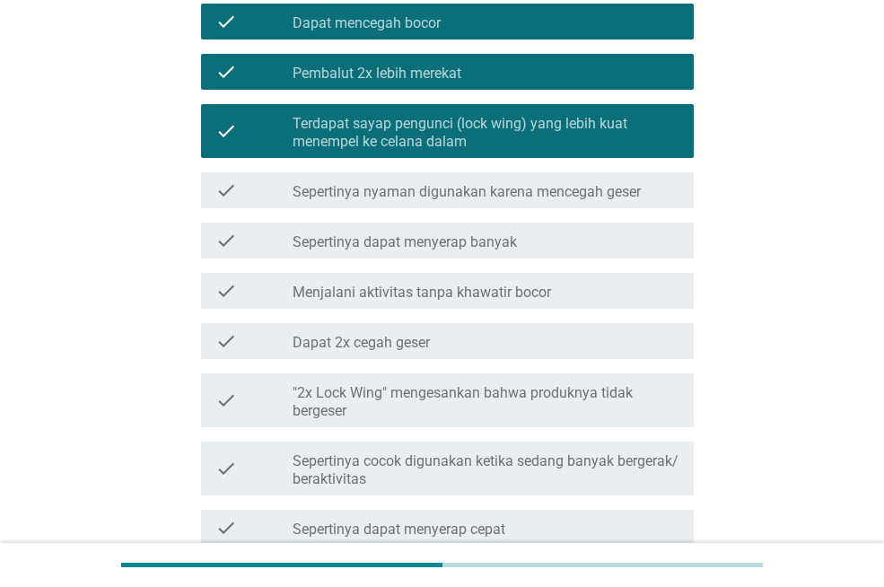
scroll to position [1436, 0]
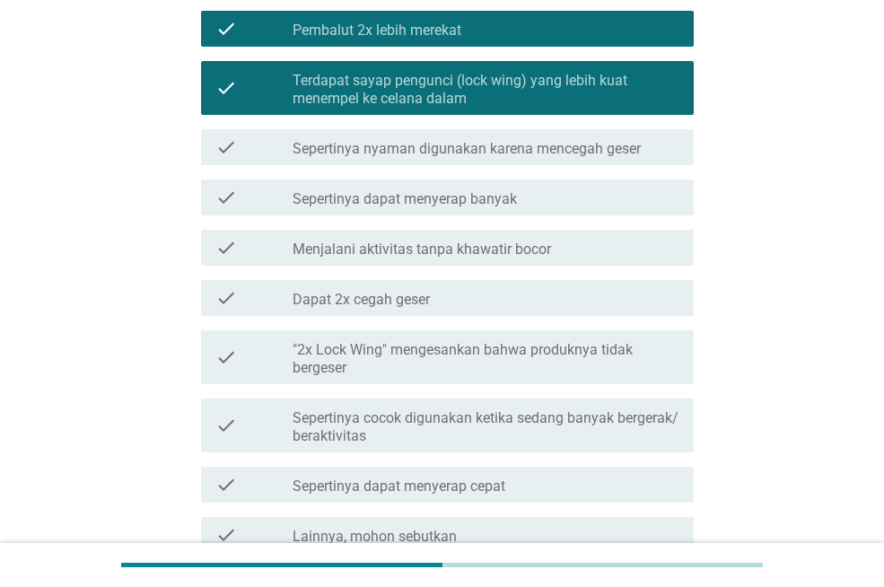
click at [637, 151] on label "Sepertinya nyaman digunakan karena mencegah geser" at bounding box center [467, 149] width 348 height 18
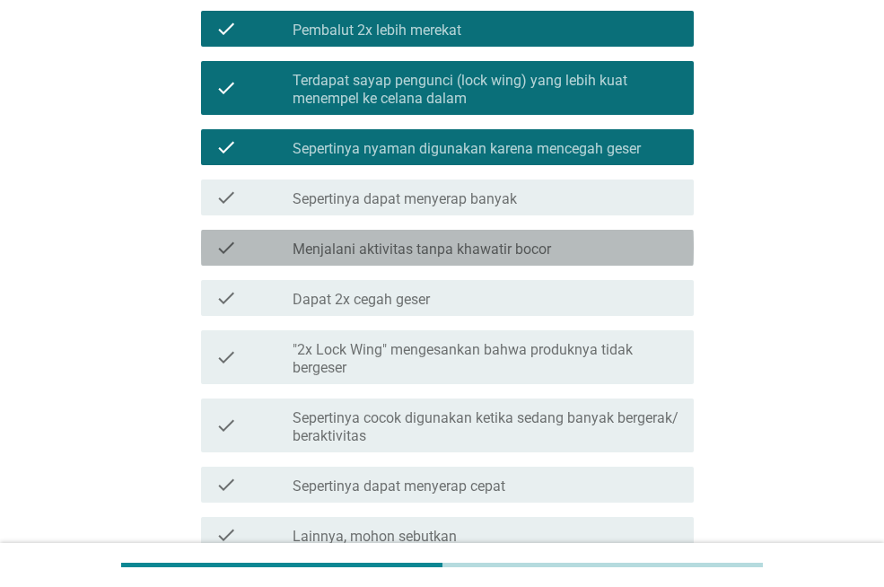
click at [616, 249] on div "check_box_outline_blank Menjalani aktivitas tanpa khawatir bocor" at bounding box center [486, 248] width 387 height 22
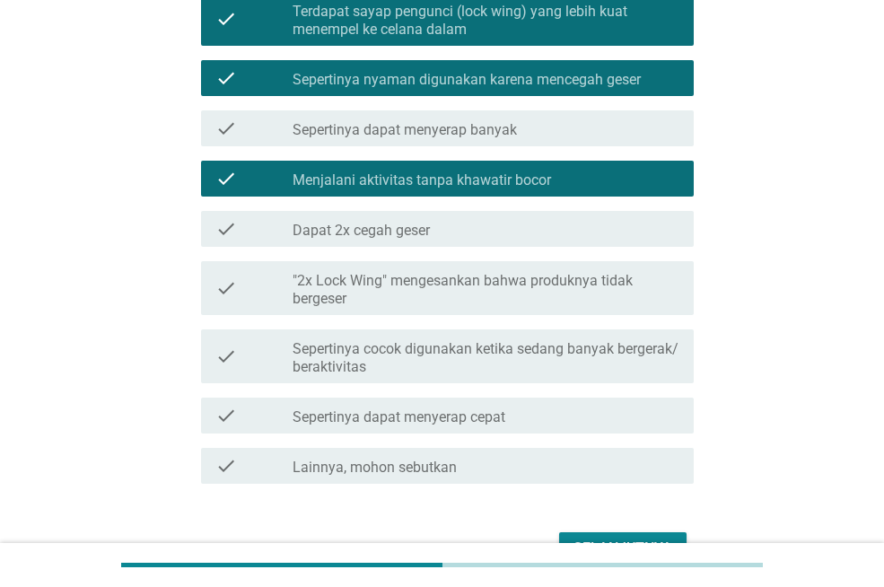
scroll to position [1611, 0]
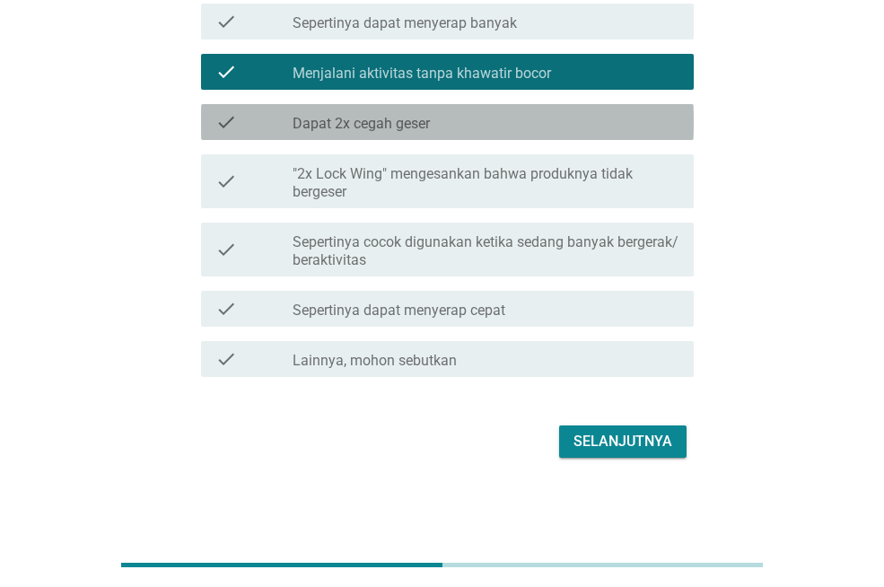
click at [624, 131] on div "check_box_outline_blank Dapat 2x cegah geser" at bounding box center [486, 122] width 387 height 22
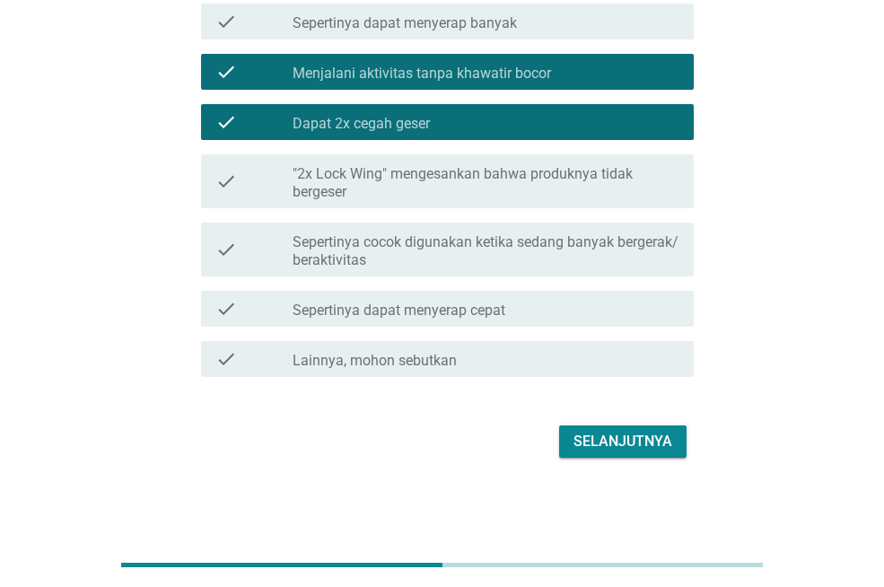
click at [622, 173] on label ""2x Lock Wing" mengesankan bahwa produknya tidak bergeser" at bounding box center [486, 183] width 387 height 36
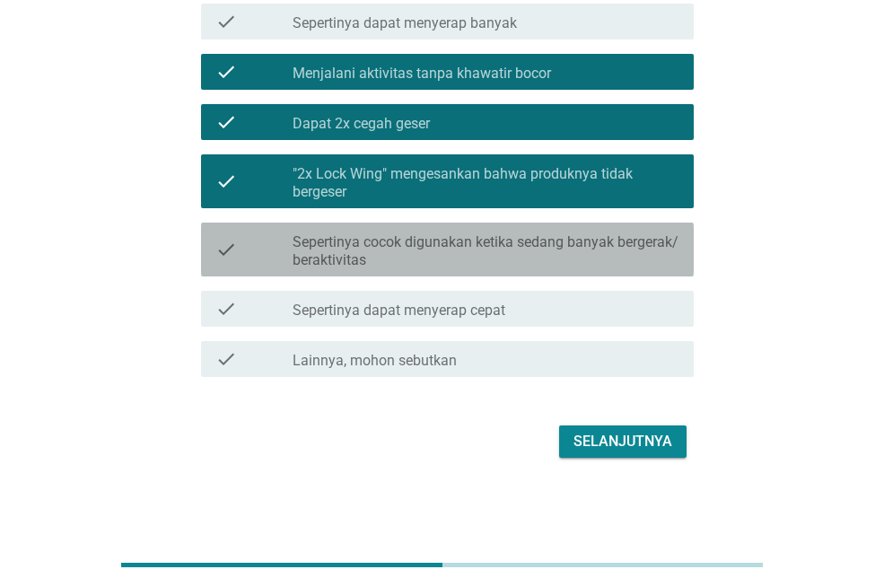
click at [630, 257] on label "Sepertinya cocok digunakan ketika sedang banyak bergerak/ beraktivitas" at bounding box center [486, 251] width 387 height 36
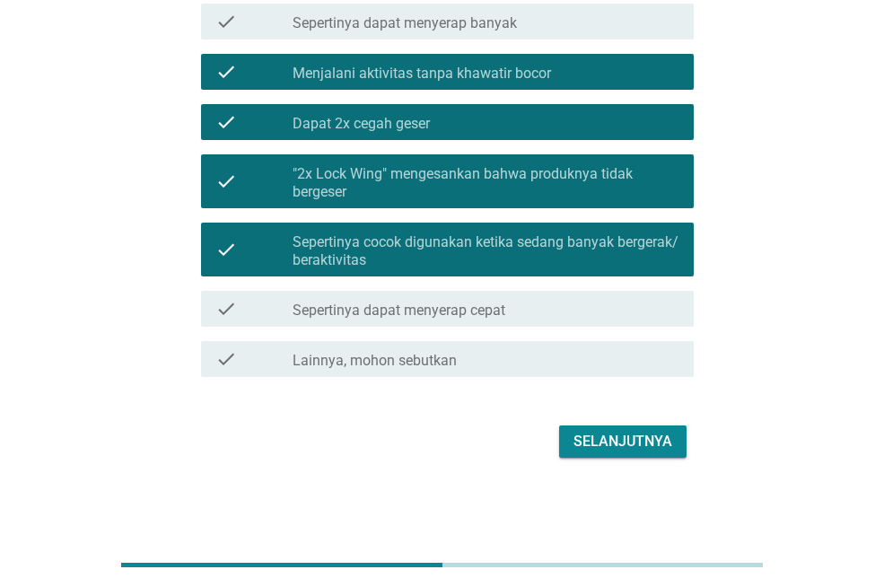
click at [630, 257] on label "Sepertinya cocok digunakan ketika sedang banyak bergerak/ beraktivitas" at bounding box center [486, 251] width 387 height 36
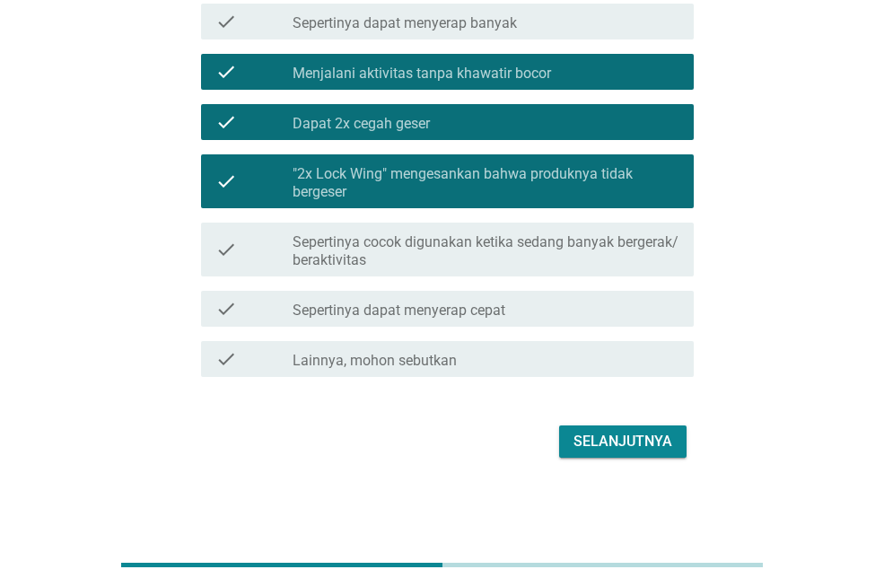
click at [629, 448] on div "Selanjutnya" at bounding box center [622, 442] width 99 height 22
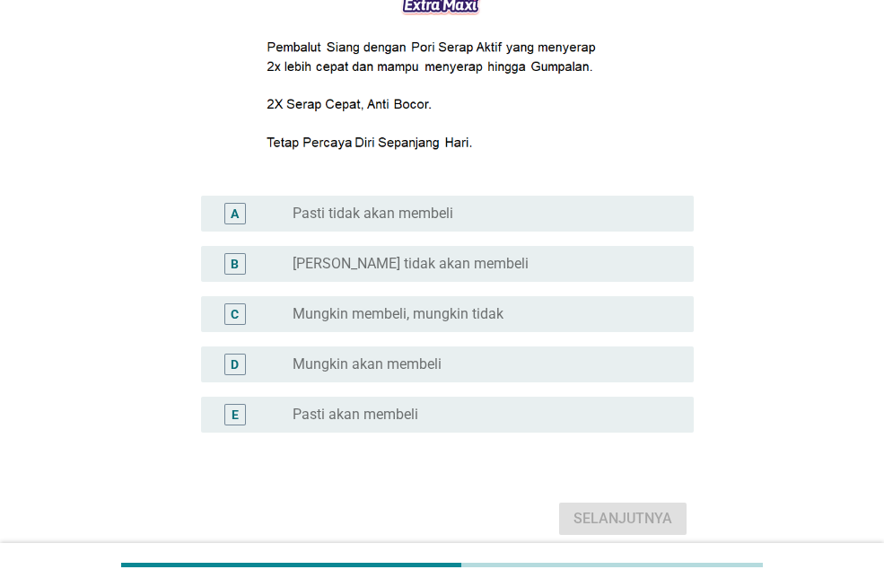
scroll to position [359, 0]
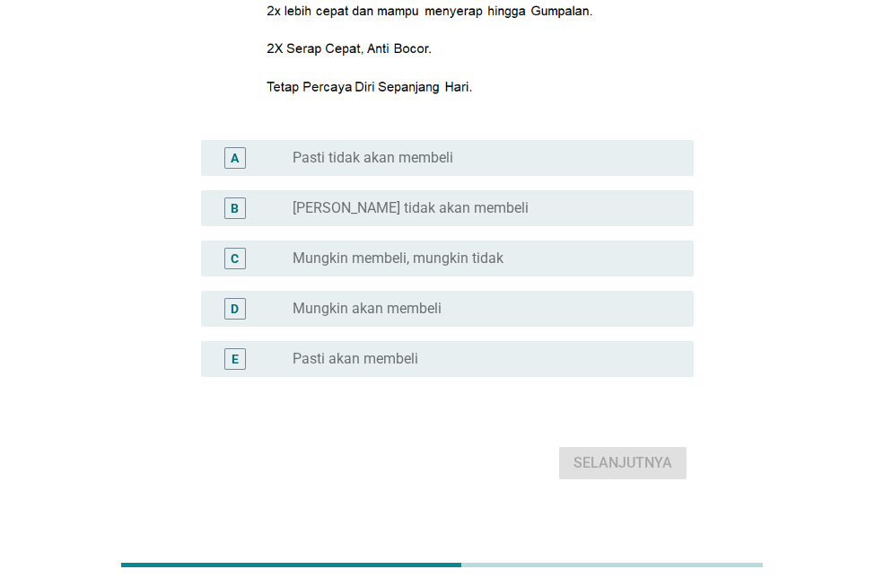
click at [595, 309] on div "radio_button_unchecked Mungkin akan membeli" at bounding box center [479, 309] width 372 height 18
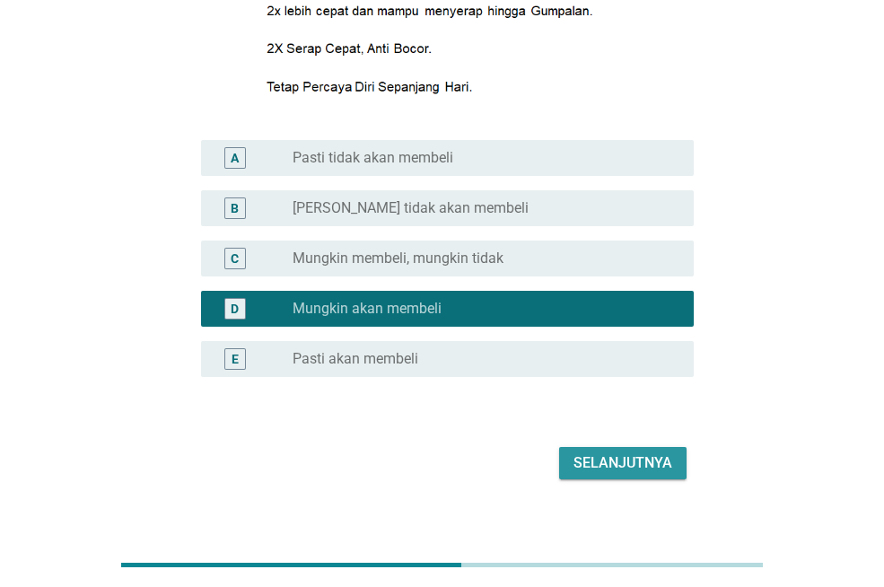
click at [646, 472] on div "Selanjutnya" at bounding box center [622, 463] width 99 height 22
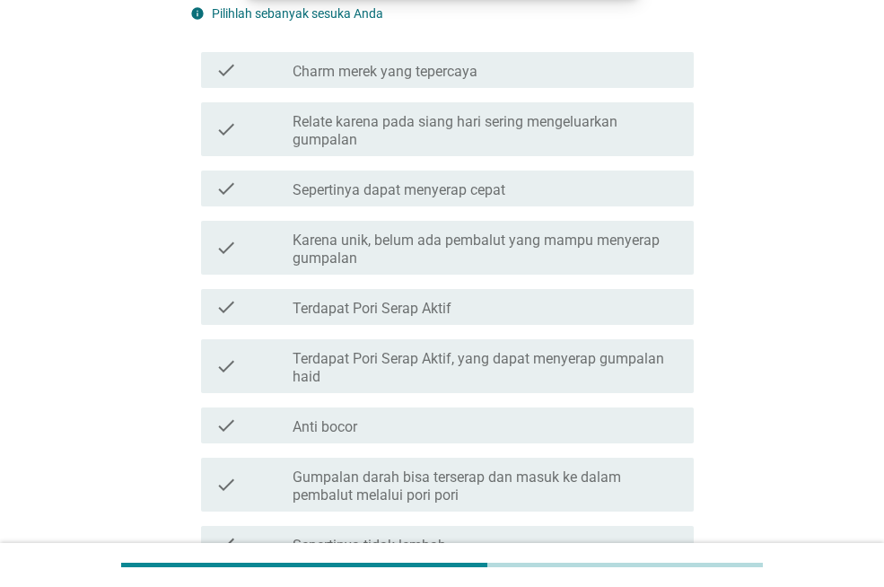
scroll to position [538, 0]
click at [557, 141] on label "Relate karena pada siang hari sering mengeluarkan gumpalan" at bounding box center [486, 130] width 387 height 36
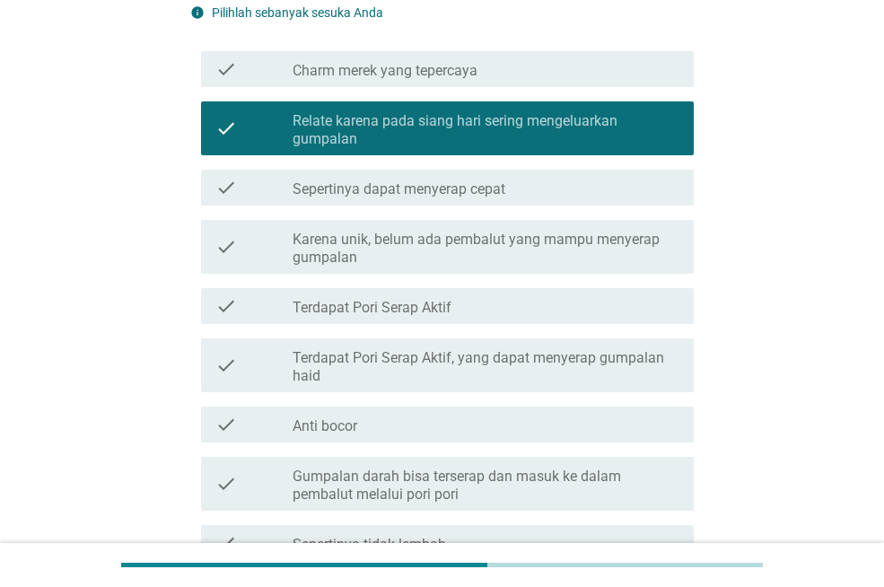
click at [563, 201] on div "check check_box_outline_blank Sepertinya dapat menyerap cepat" at bounding box center [447, 188] width 493 height 36
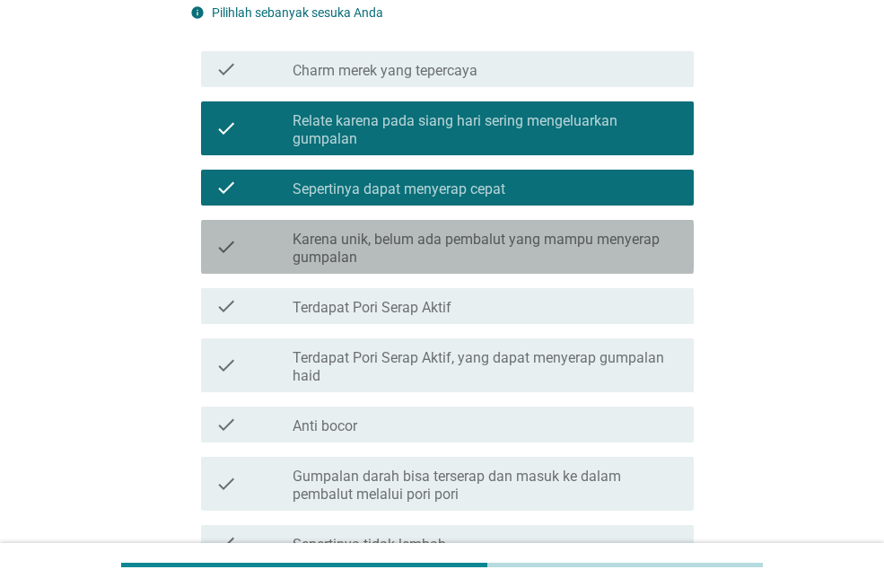
click at [558, 253] on label "Karena unik, belum ada pembalut yang mampu menyerap gumpalan" at bounding box center [486, 249] width 387 height 36
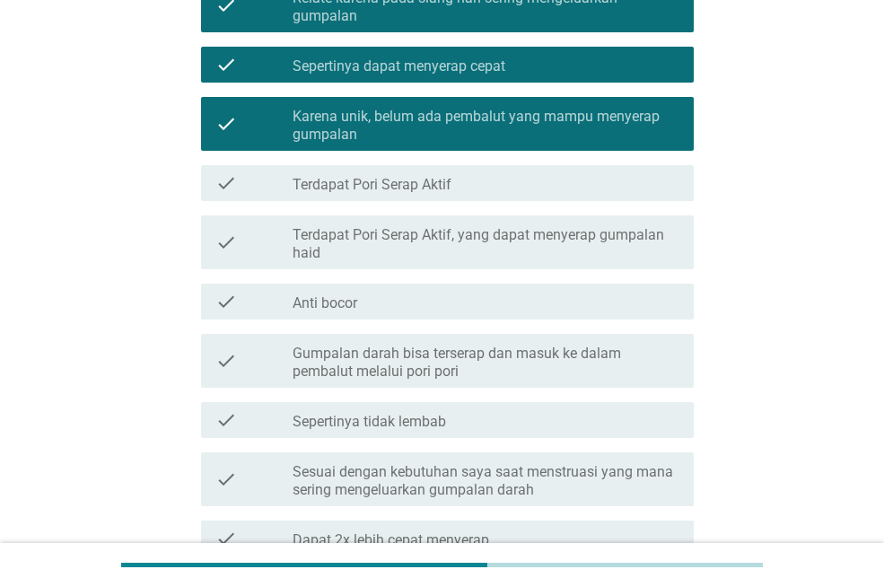
scroll to position [718, 0]
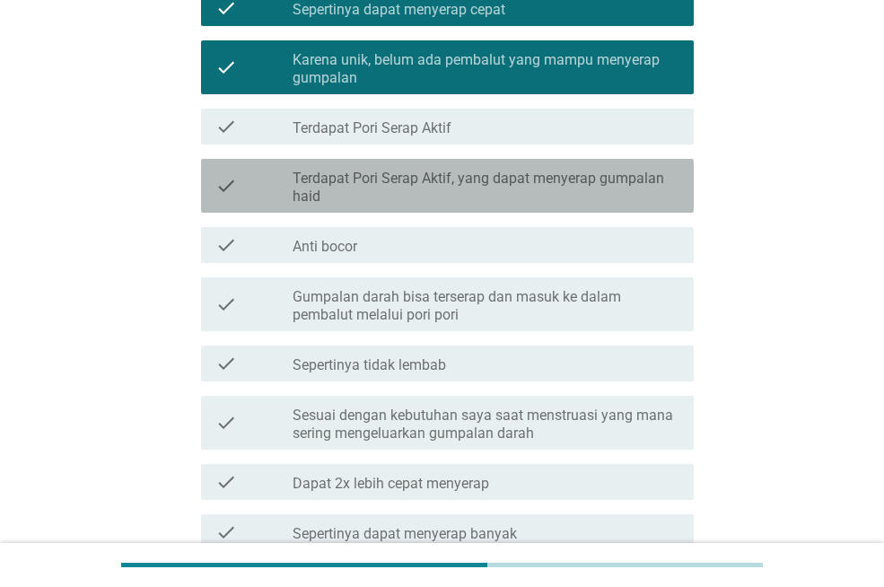
click at [574, 192] on label "Terdapat Pori Serap Aktif, yang dapat menyerap gumpalan haid" at bounding box center [486, 188] width 387 height 36
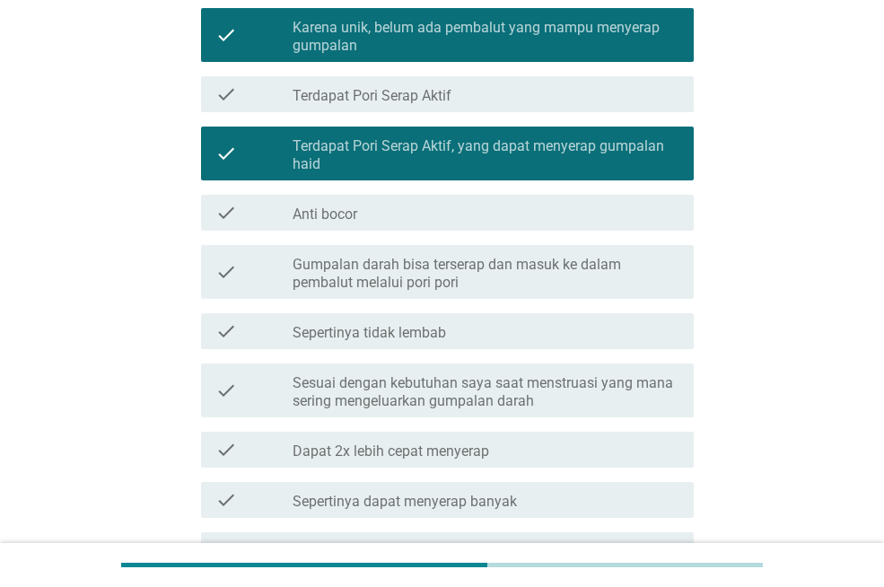
scroll to position [808, 0]
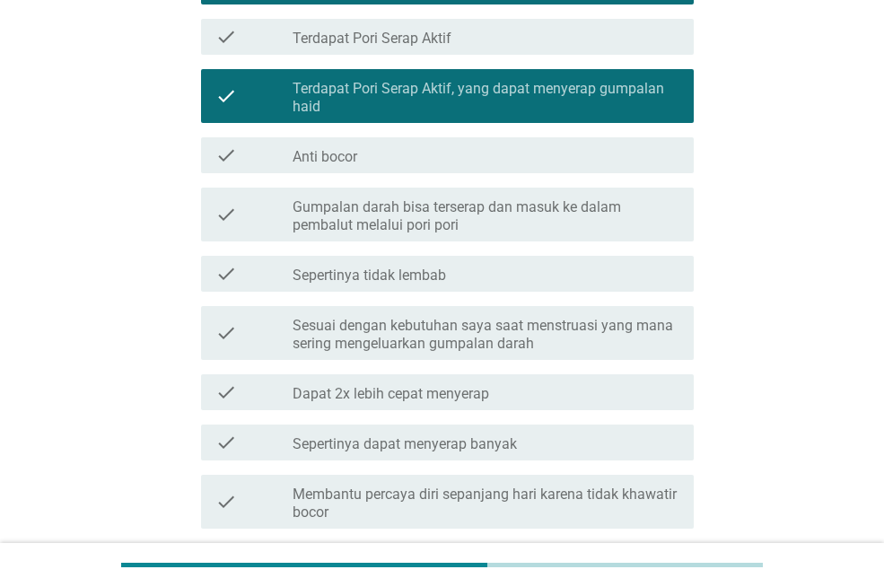
click at [566, 215] on label "Gumpalan darah bisa terserap dan masuk ke dalam pembalut melalui pori pori" at bounding box center [486, 216] width 387 height 36
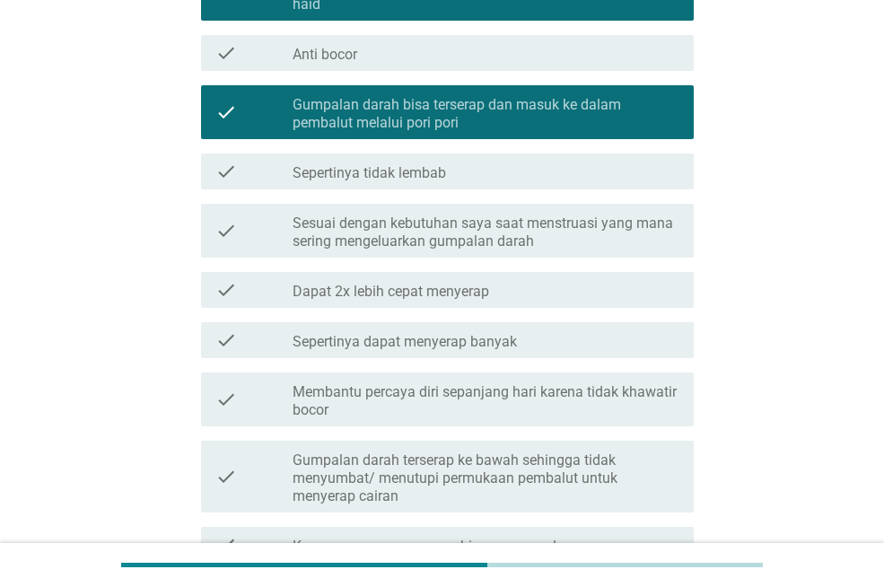
scroll to position [987, 0]
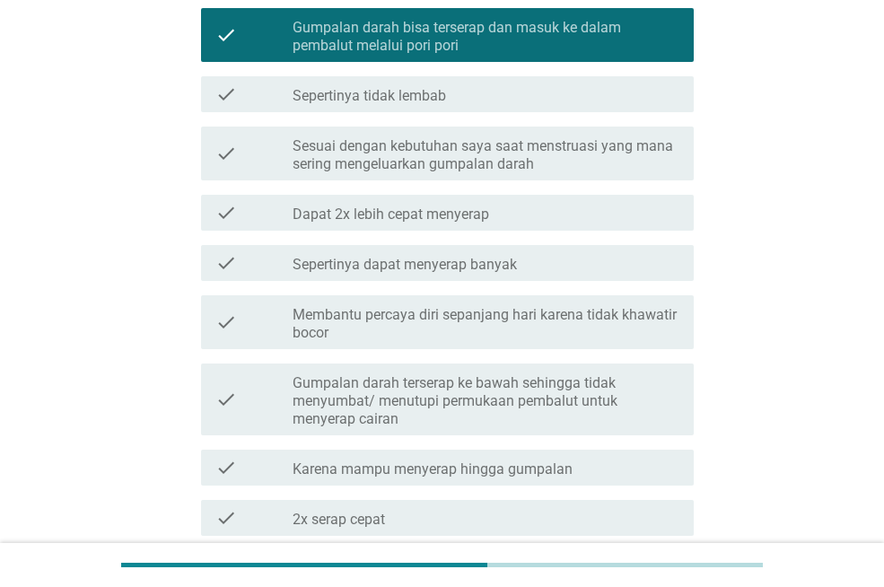
click at [590, 153] on label "Sesuai dengan kebutuhan saya saat menstruasi yang mana sering mengeluarkan gump…" at bounding box center [486, 155] width 387 height 36
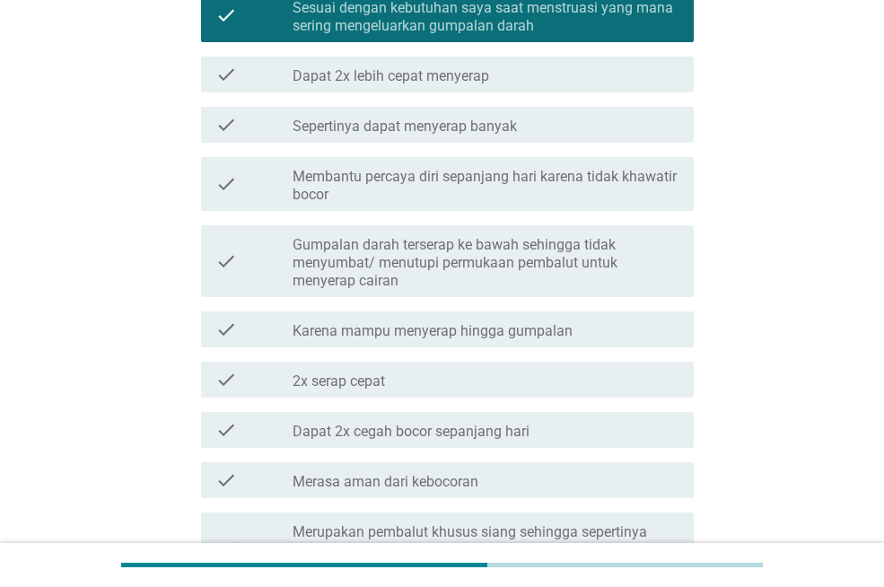
scroll to position [1166, 0]
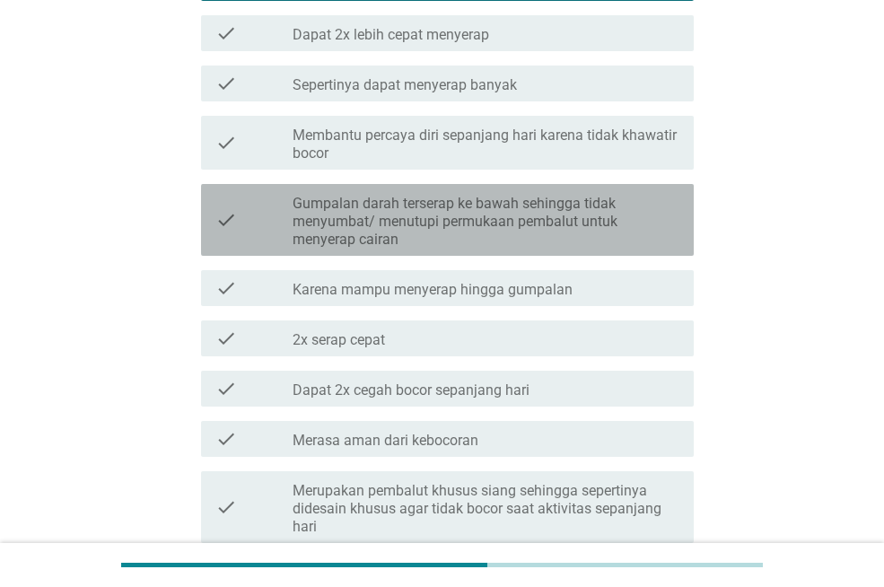
click at [598, 228] on label "Gumpalan darah terserap ke bawah sehingga tidak menyumbat/ menutupi permukaan p…" at bounding box center [486, 222] width 387 height 54
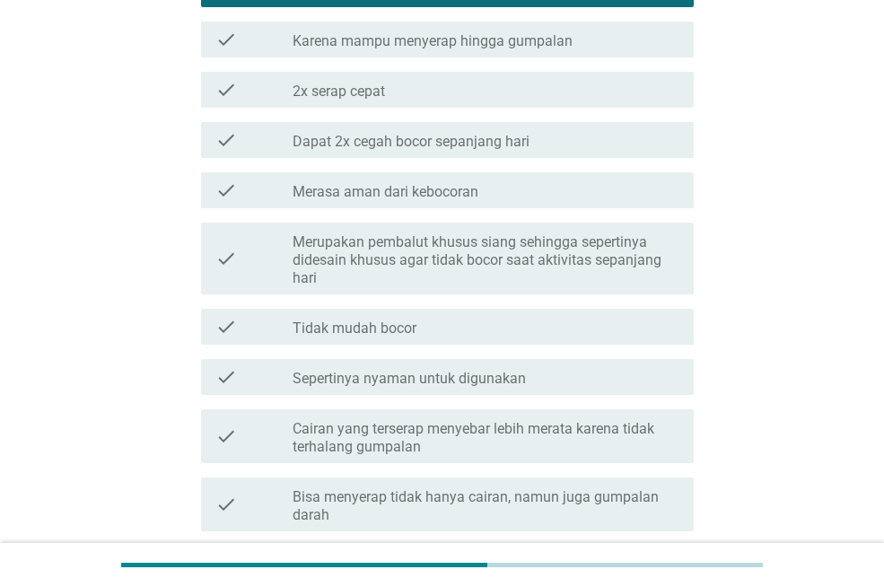
scroll to position [1436, 0]
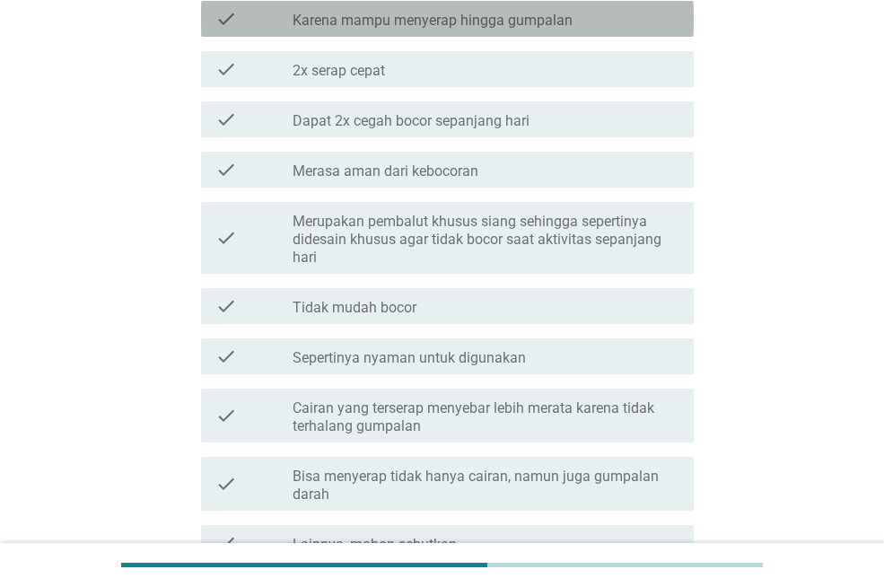
click at [589, 23] on div "check_box_outline_blank Karena mampu menyerap hingga gumpalan" at bounding box center [486, 19] width 387 height 22
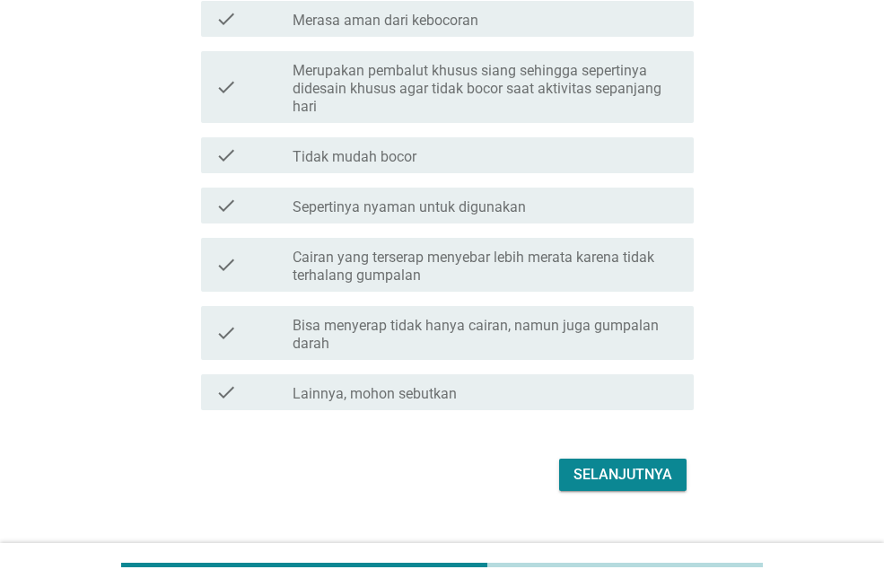
scroll to position [1615, 0]
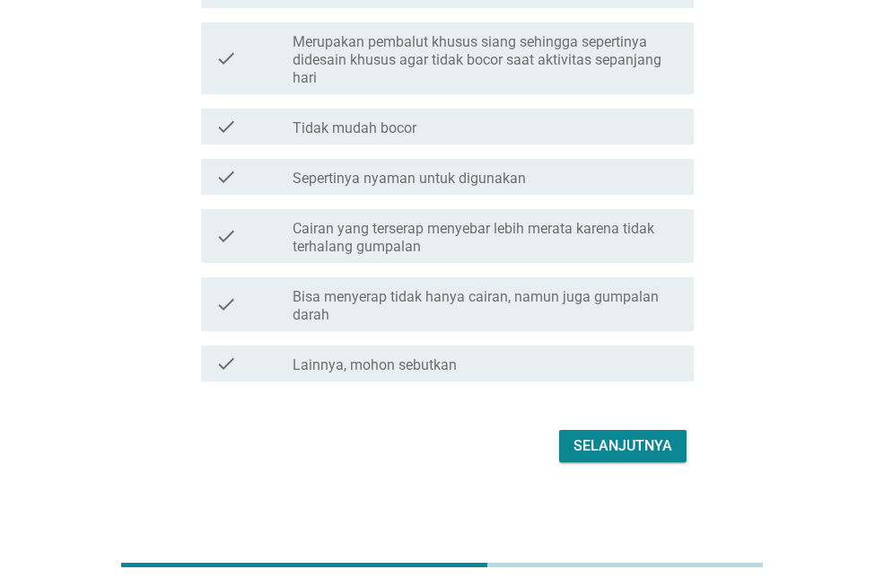
click at [629, 289] on label "Bisa menyerap tidak hanya cairan, namun juga gumpalan darah" at bounding box center [486, 306] width 387 height 36
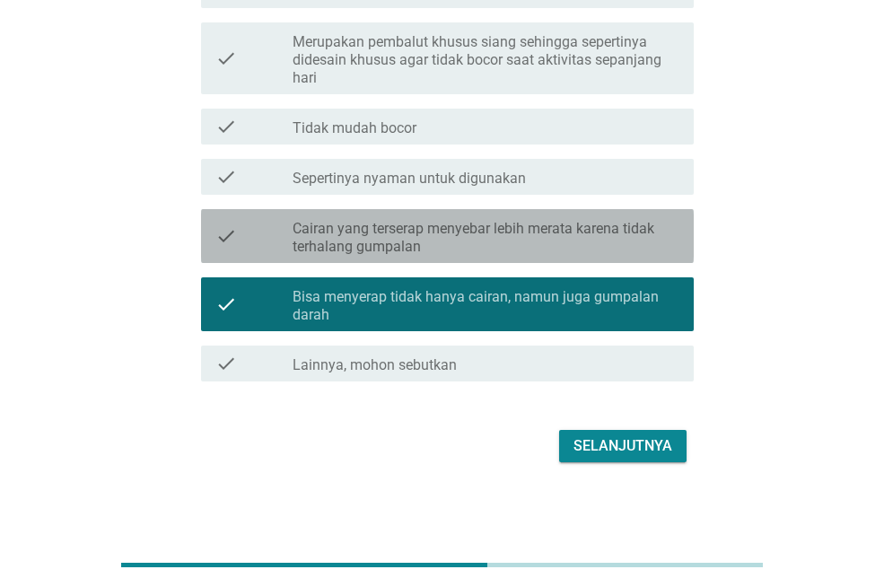
click at [632, 250] on label "Cairan yang terserap menyebar lebih merata karena tidak terhalang gumpalan" at bounding box center [486, 238] width 387 height 36
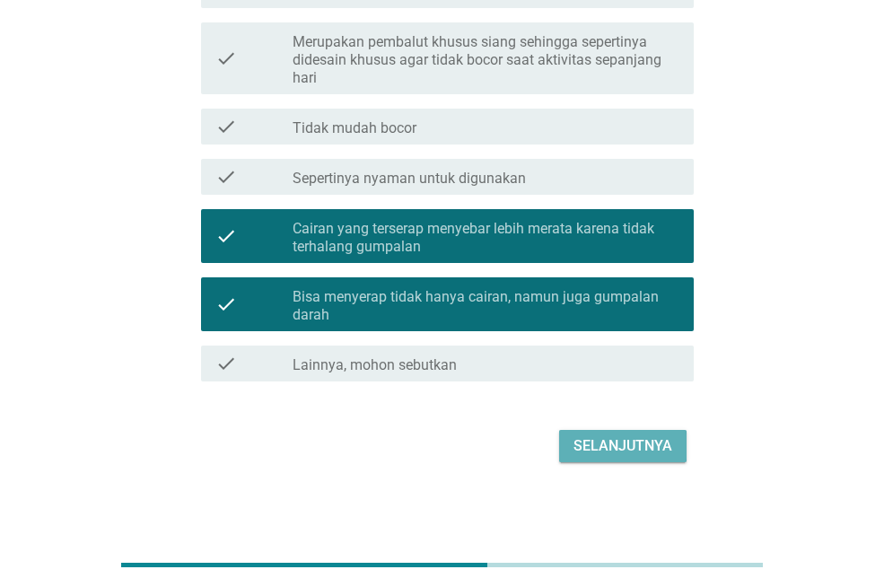
click at [624, 448] on div "Selanjutnya" at bounding box center [622, 446] width 99 height 22
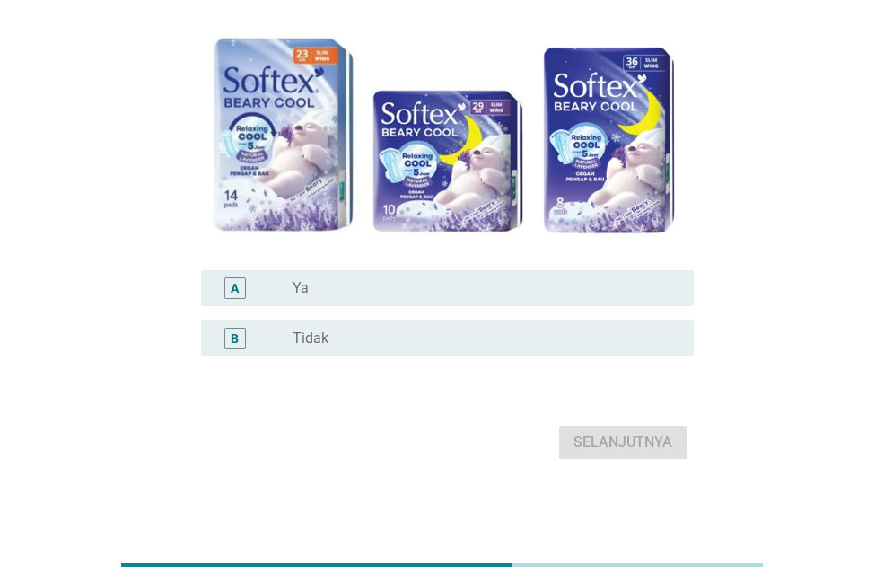
scroll to position [0, 0]
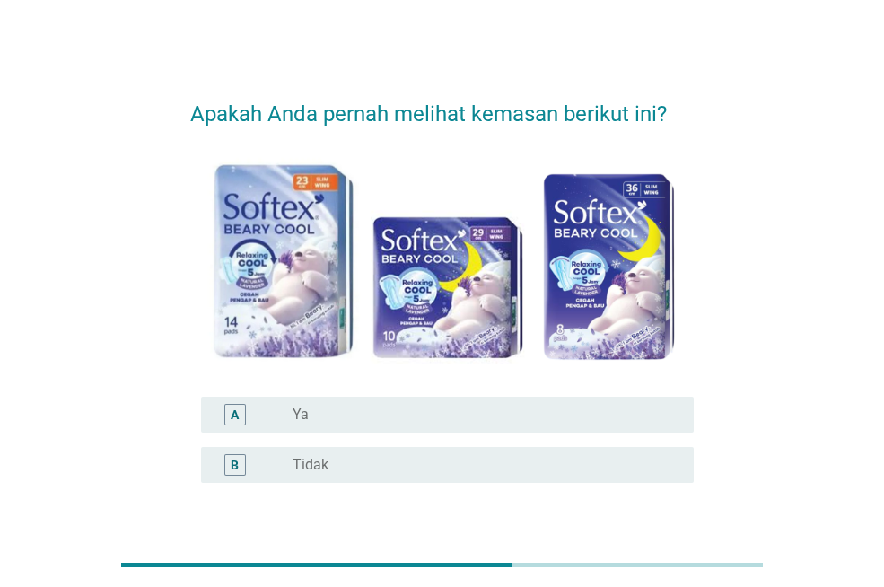
click at [427, 448] on div "B radio_button_unchecked Tidak" at bounding box center [447, 465] width 493 height 36
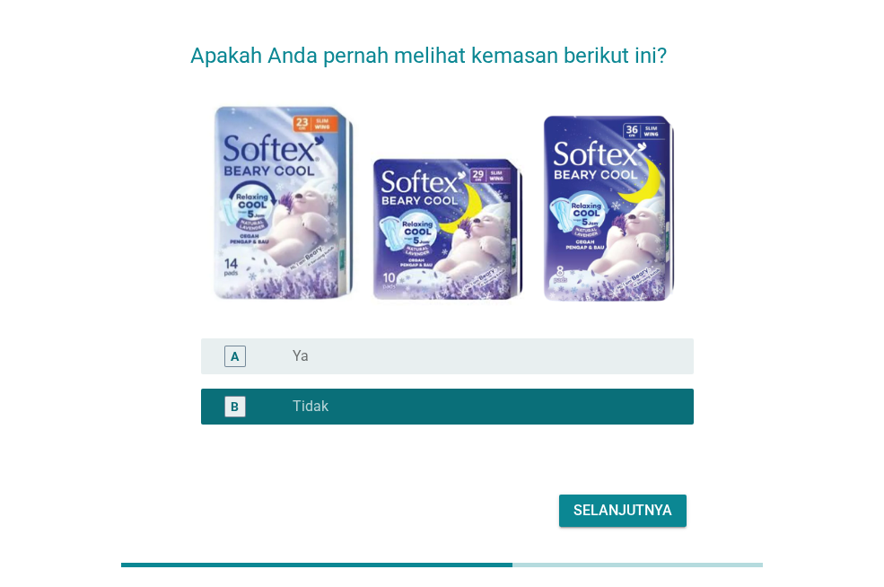
scroll to position [90, 0]
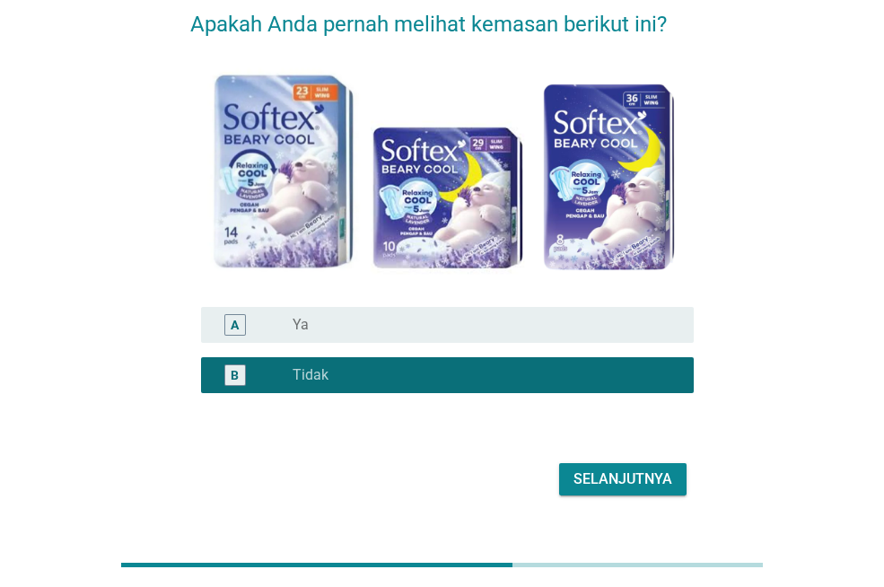
click at [598, 478] on div "Selanjutnya" at bounding box center [622, 479] width 99 height 22
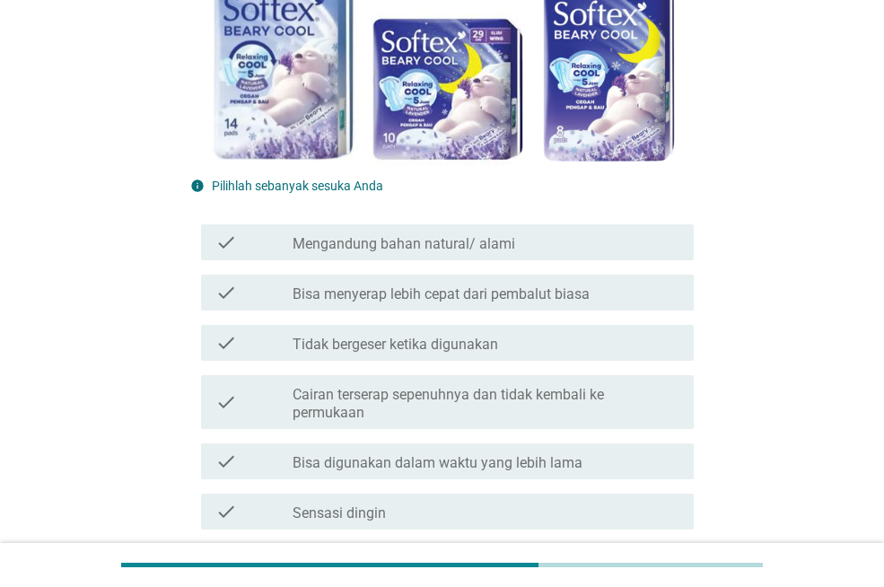
scroll to position [359, 0]
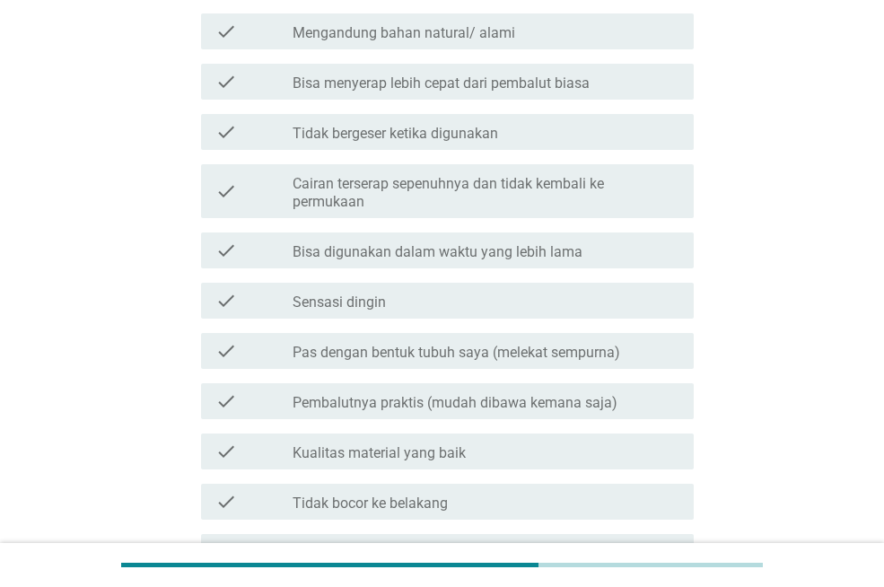
click at [466, 293] on div "check_box_outline_blank Sensasi dingin" at bounding box center [486, 301] width 387 height 22
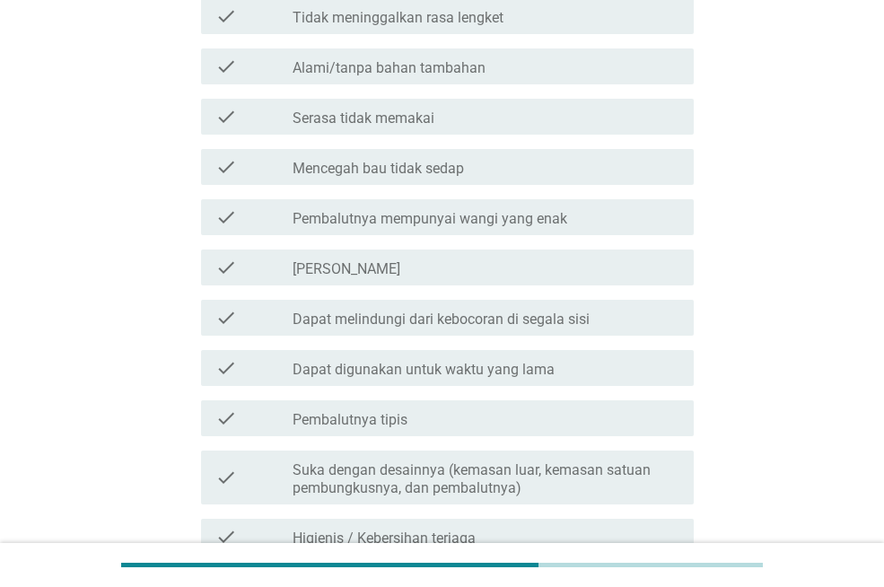
scroll to position [1256, 0]
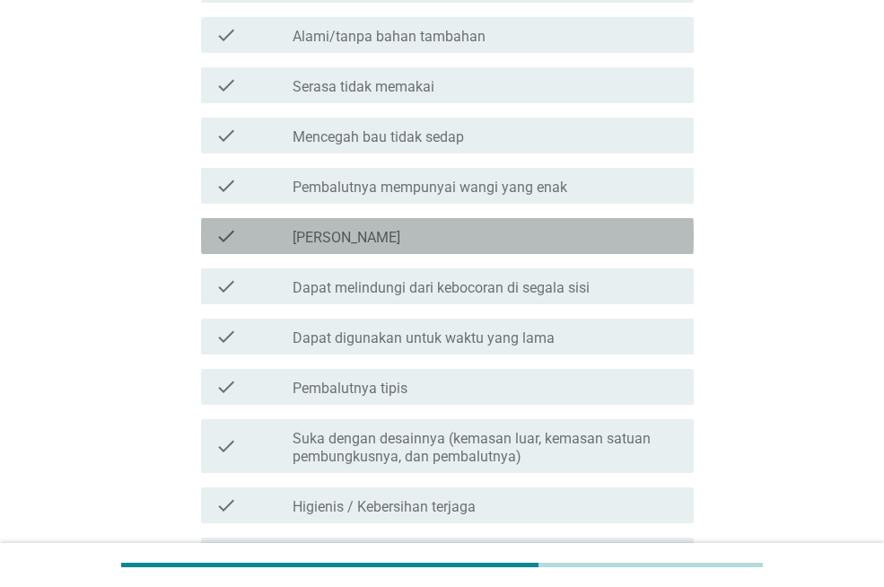
click at [514, 225] on div "check_box_outline_blank [PERSON_NAME]" at bounding box center [486, 236] width 387 height 22
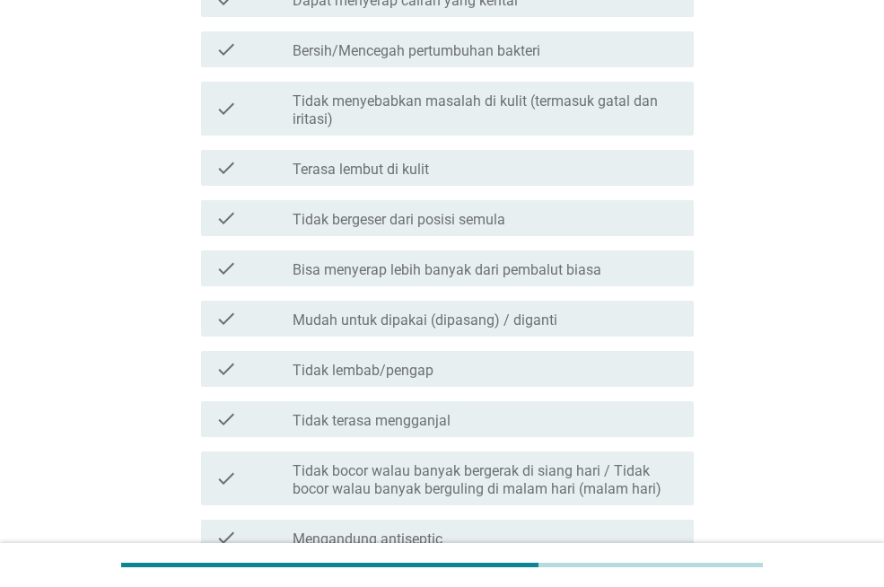
scroll to position [2153, 0]
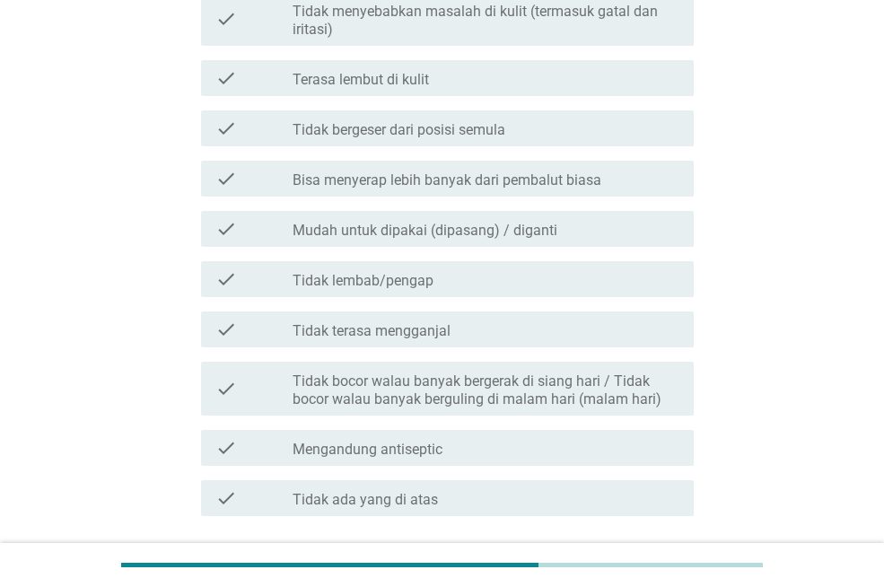
click at [476, 295] on div "check check_box_outline_blank Tidak lembab/pengap" at bounding box center [447, 279] width 493 height 36
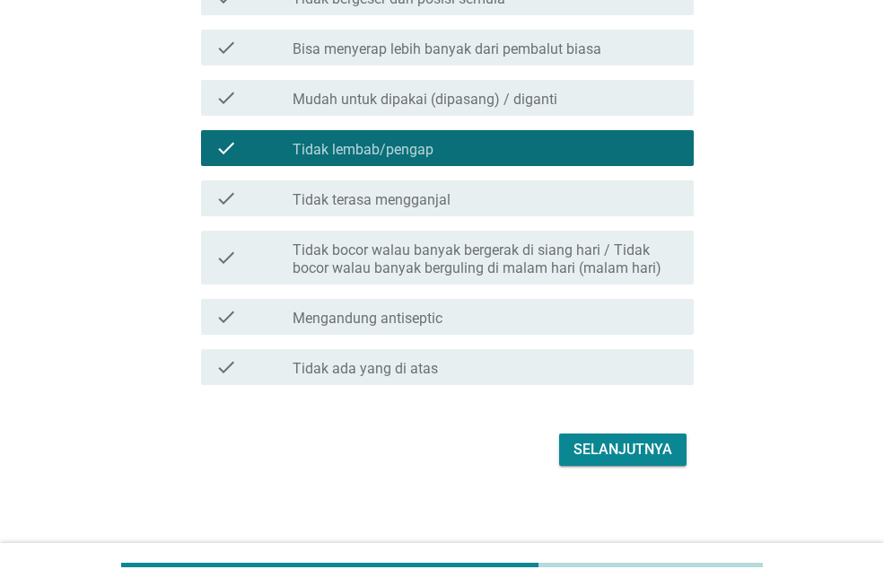
scroll to position [2292, 0]
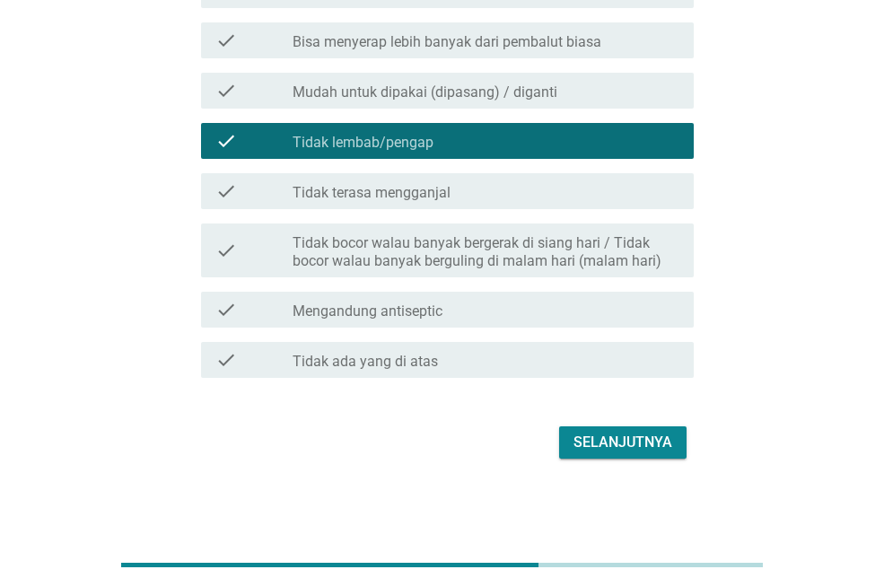
click at [537, 189] on div "check_box_outline_blank Tidak terasa mengganjal" at bounding box center [486, 191] width 387 height 22
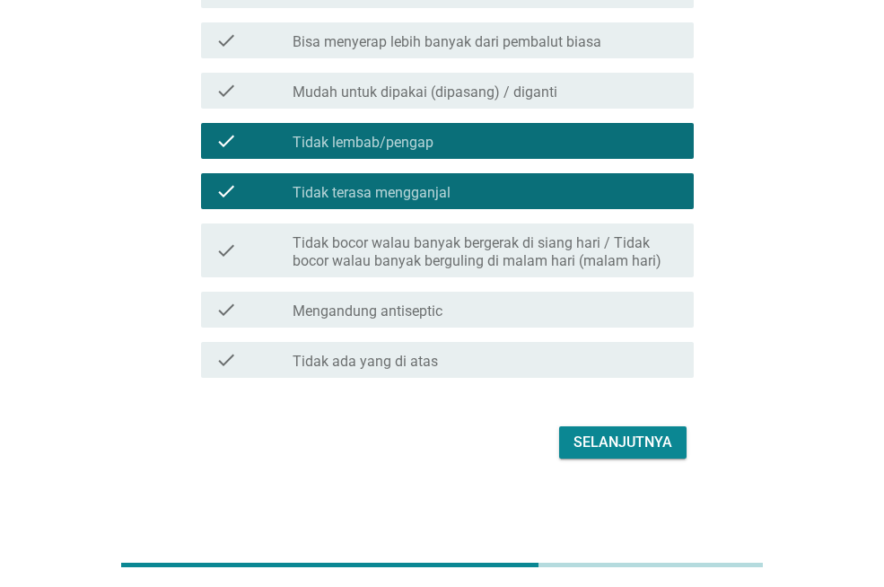
click at [616, 189] on div "check_box_outline_blank Tidak terasa mengganjal" at bounding box center [486, 191] width 387 height 22
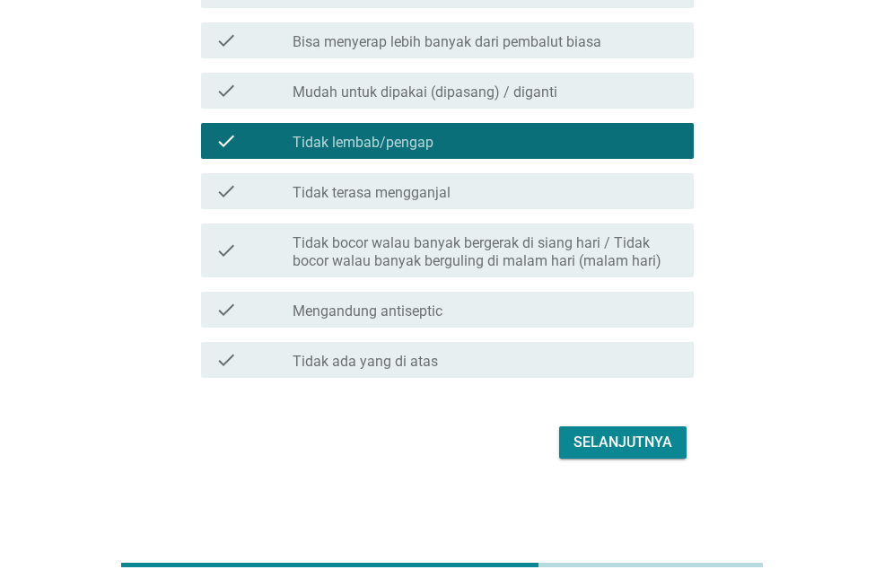
click at [610, 440] on div "Selanjutnya" at bounding box center [622, 443] width 99 height 22
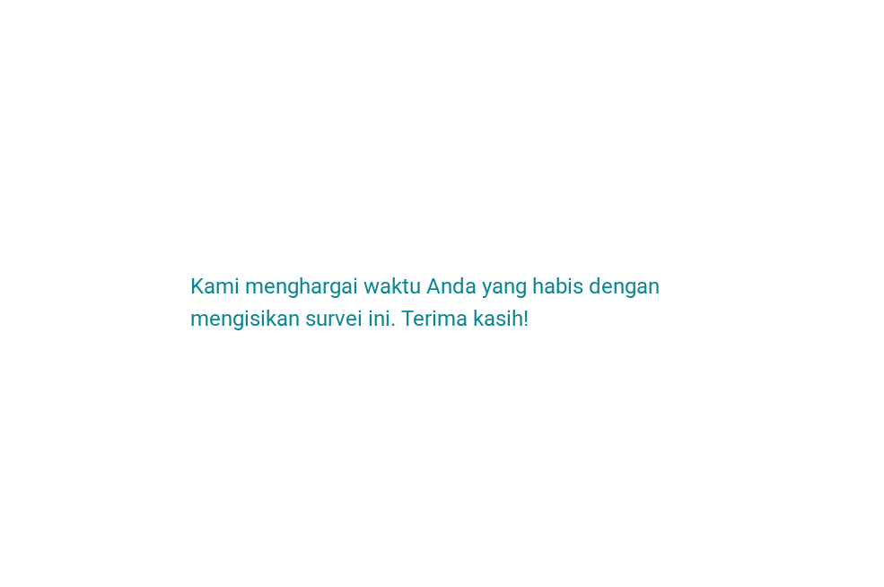
scroll to position [0, 0]
